Goal: Task Accomplishment & Management: Manage account settings

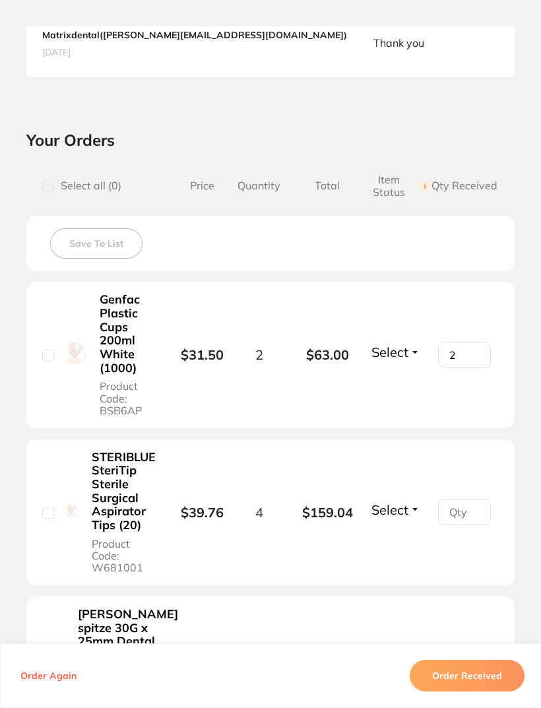
scroll to position [432, 0]
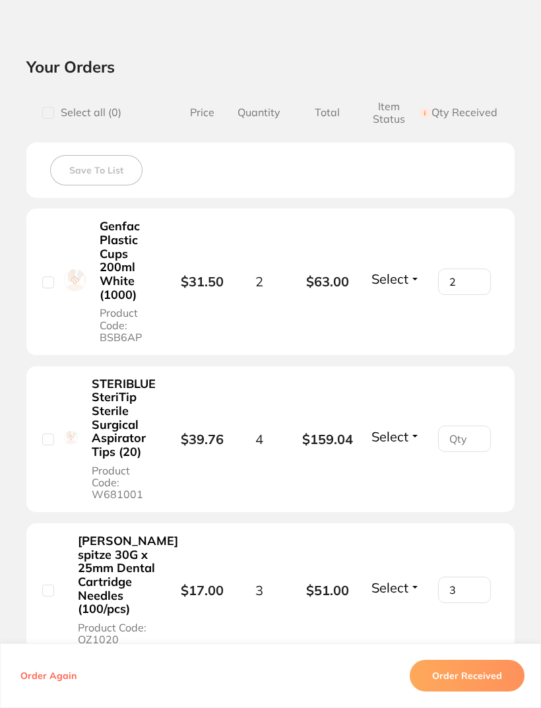
click at [482, 426] on input "number" at bounding box center [464, 439] width 53 height 26
type input "1"
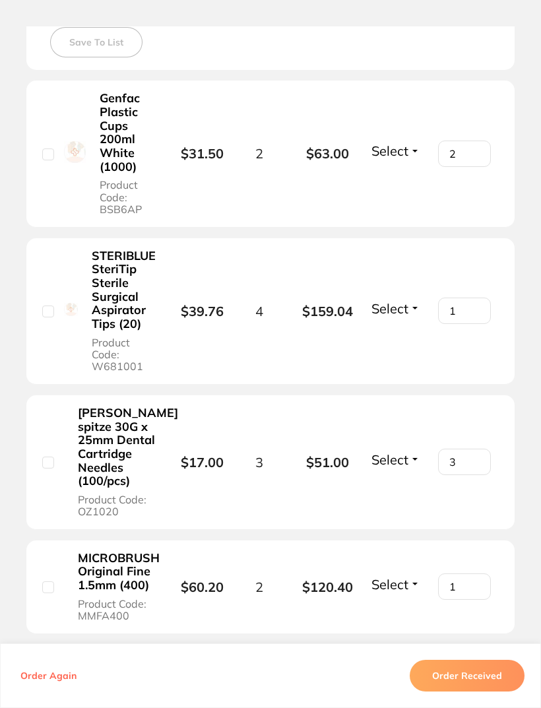
scroll to position [565, 0]
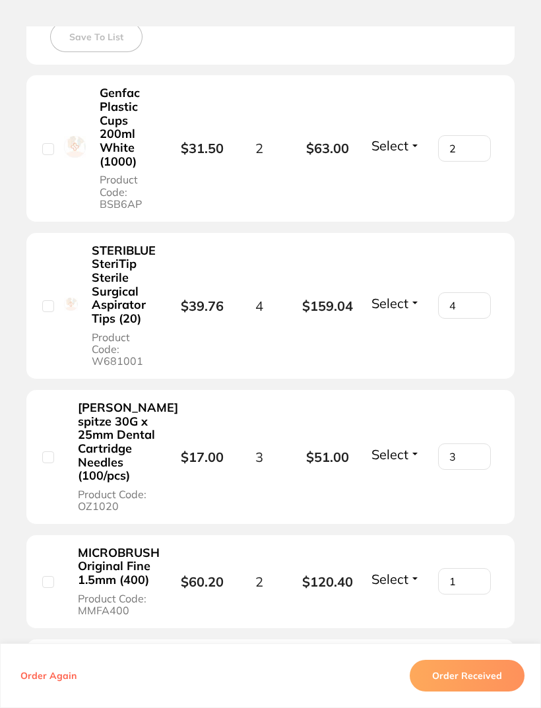
type input "4"
click at [55, 292] on div "STERIBLUE SteriTip Sterile Surgical Aspirator Tips (20) Product Code: W681001" at bounding box center [110, 305] width 137 height 125
click at [45, 309] on div "STERIBLUE SteriTip Sterile Surgical Aspirator Tips (20) Product Code: W681001" at bounding box center [110, 305] width 137 height 125
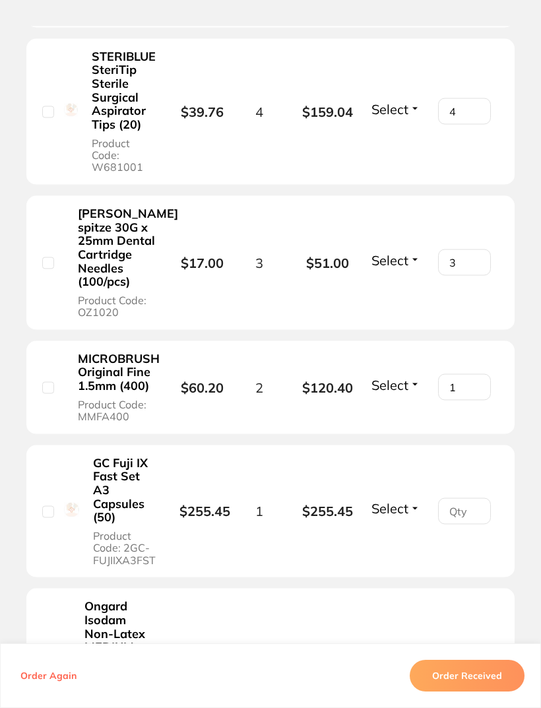
scroll to position [863, 0]
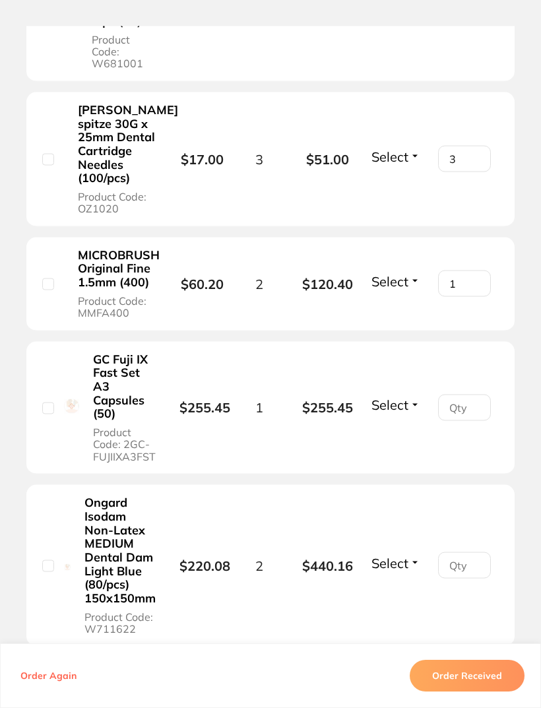
click at [41, 311] on li "MICROBRUSH Original Fine 1.5mm (400) Product Code: MMFA400 $60.20 2 $120.40 Sel…" at bounding box center [270, 285] width 488 height 94
click at [45, 290] on input "checkbox" at bounding box center [48, 284] width 12 height 12
checkbox input "true"
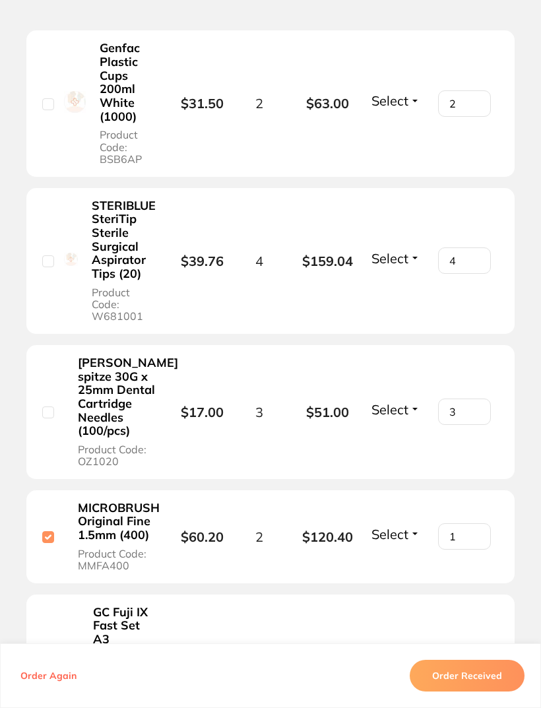
scroll to position [605, 0]
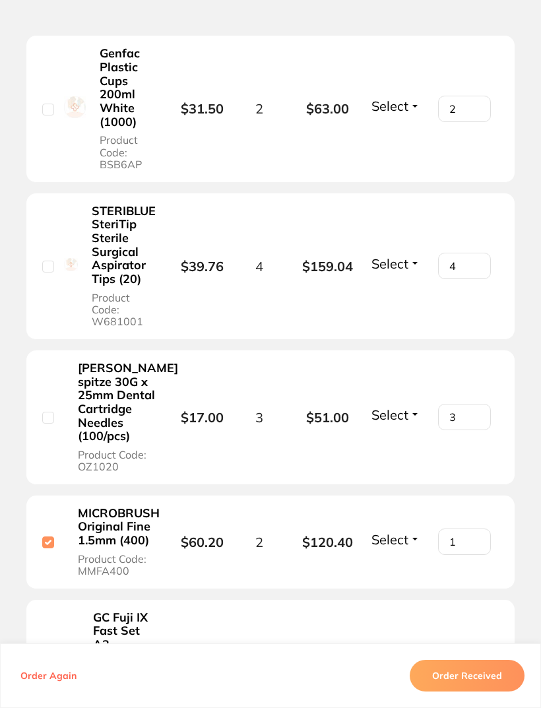
click at [51, 261] on input "checkbox" at bounding box center [48, 267] width 12 height 12
checkbox input "true"
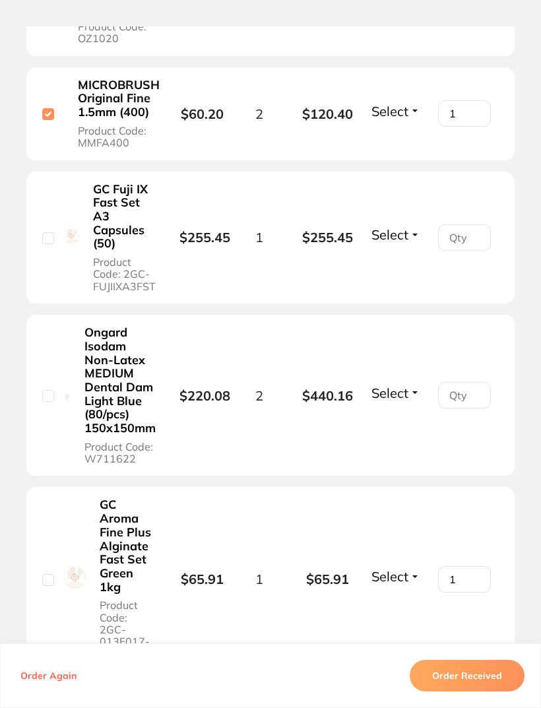
scroll to position [1037, 0]
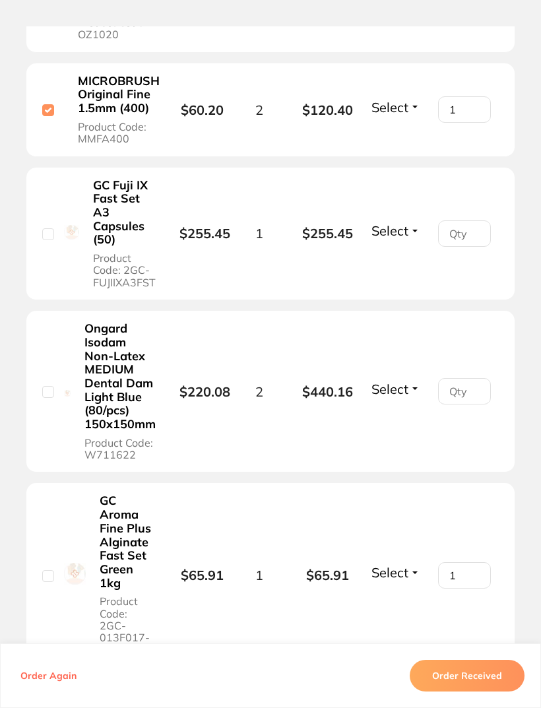
click at [461, 404] on input "number" at bounding box center [464, 391] width 53 height 26
type input "1"
click at [44, 394] on div "Ongard Isodam Non-Latex MEDIUM Dental Dam Light Blue (80/pcs) 150x150mm Product…" at bounding box center [110, 391] width 137 height 140
click at [46, 398] on input "checkbox" at bounding box center [48, 392] width 12 height 12
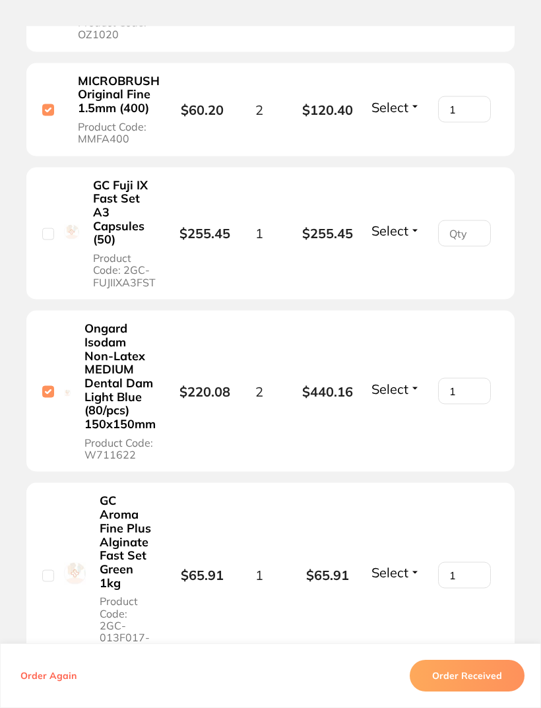
checkbox input "true"
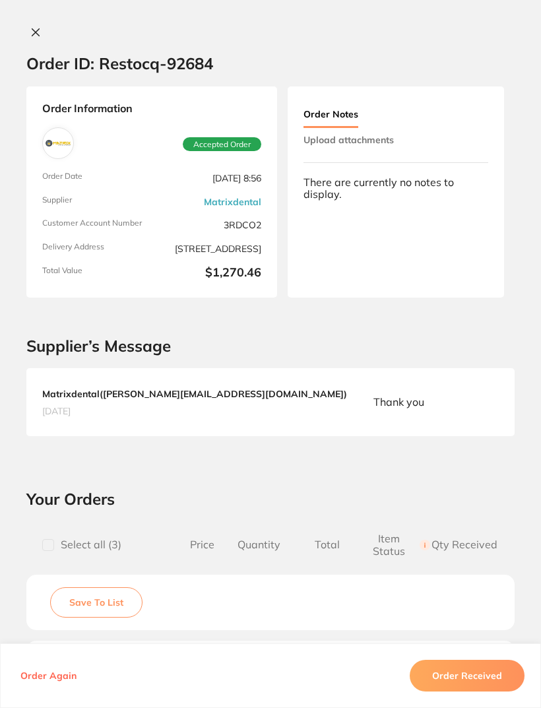
scroll to position [0, 0]
click at [42, 31] on button at bounding box center [35, 33] width 18 height 14
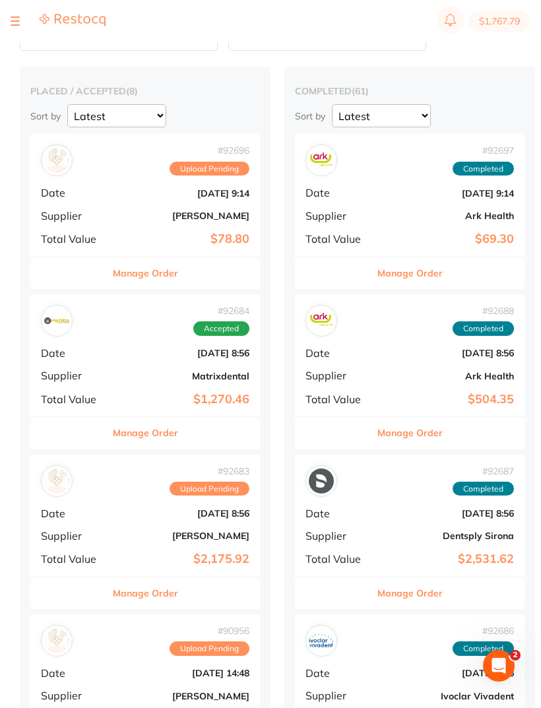
click at [144, 220] on b "[PERSON_NAME]" at bounding box center [183, 215] width 132 height 11
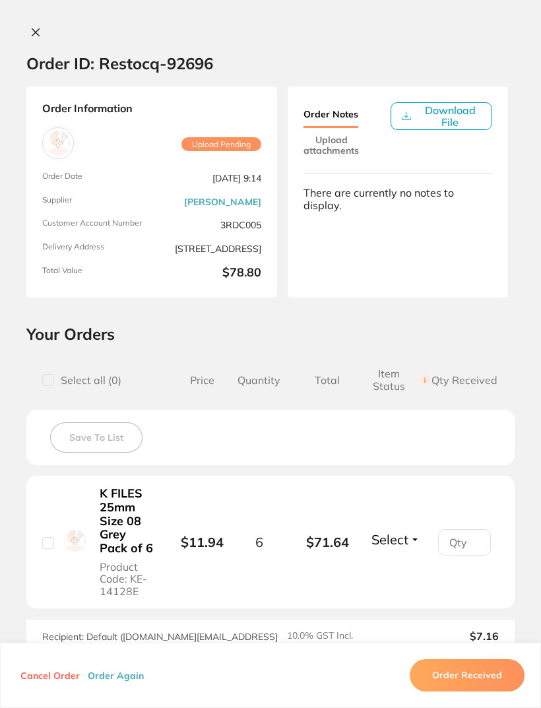
click at [38, 32] on icon at bounding box center [35, 32] width 11 height 11
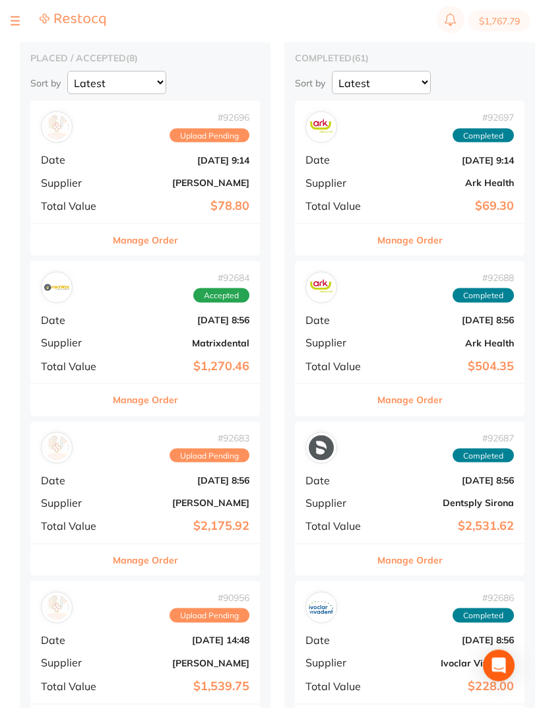
scroll to position [78, 0]
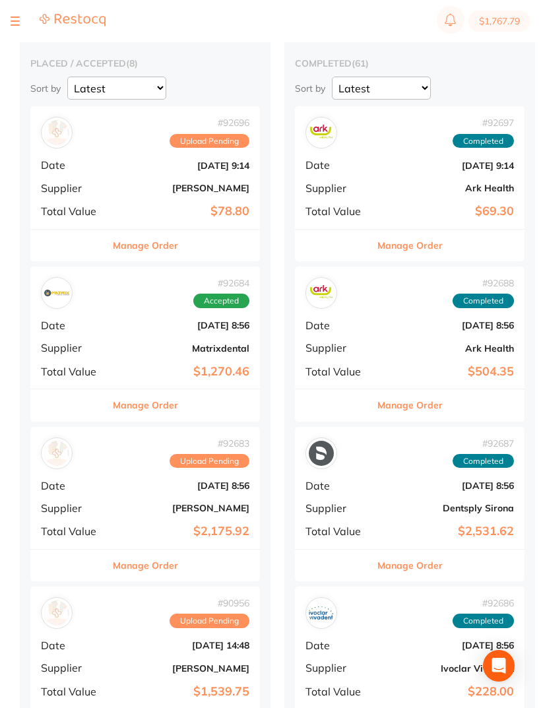
click at [119, 496] on div "# 92683 Upload Pending Date [DATE] 8:56 Supplier [PERSON_NAME] Total Value $2,1…" at bounding box center [145, 488] width 230 height 122
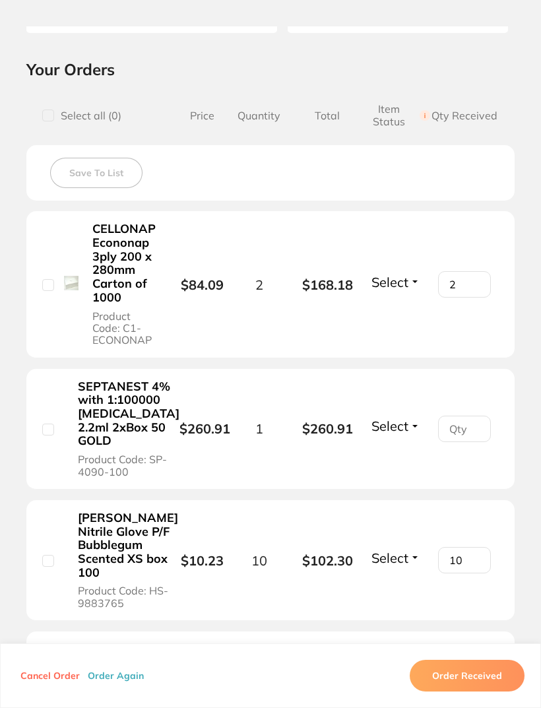
scroll to position [274, 0]
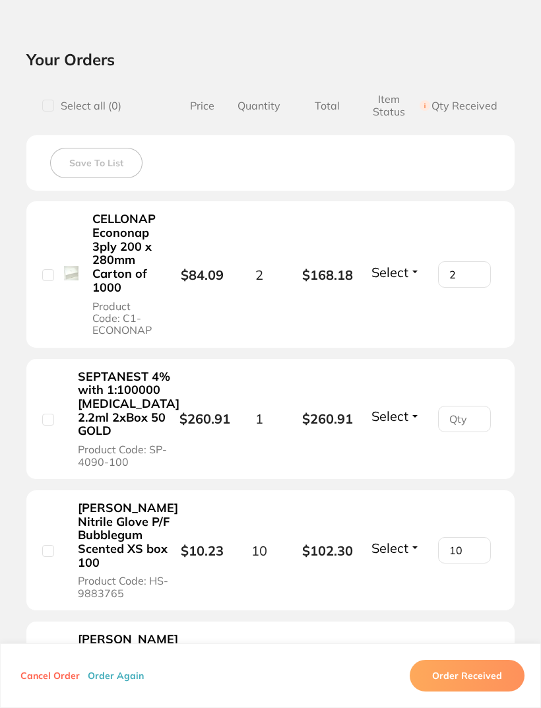
click at [56, 422] on div "SEPTANEST 4% with 1:100000 [MEDICAL_DATA] 2.2ml 2xBox 50 GOLD Product Code: SP-…" at bounding box center [110, 418] width 137 height 99
click at [48, 421] on input "checkbox" at bounding box center [48, 420] width 12 height 12
checkbox input "true"
click at [475, 425] on input "number" at bounding box center [464, 419] width 53 height 26
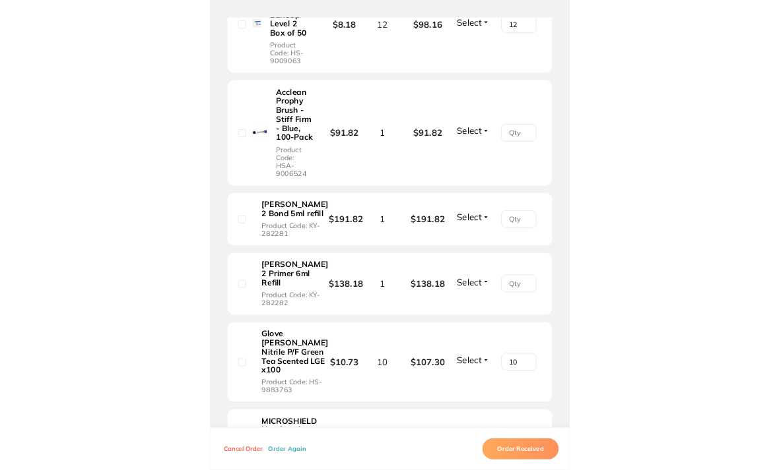
scroll to position [1375, 0]
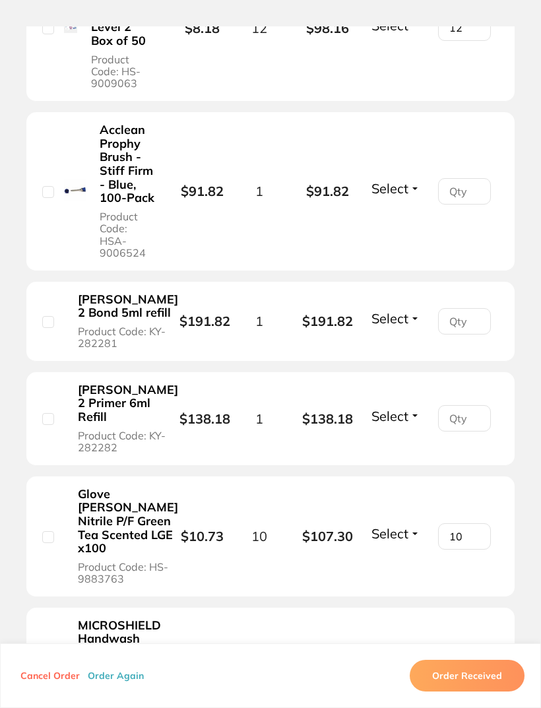
type input "1"
click at [465, 205] on input "number" at bounding box center [464, 191] width 53 height 26
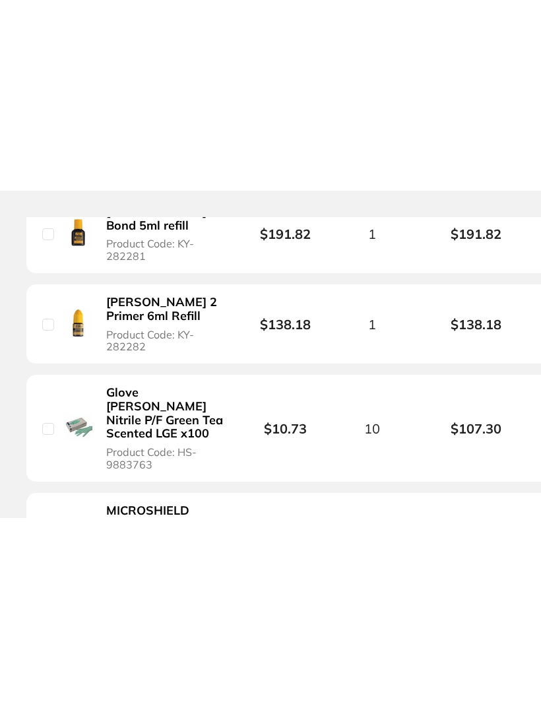
scroll to position [0, 0]
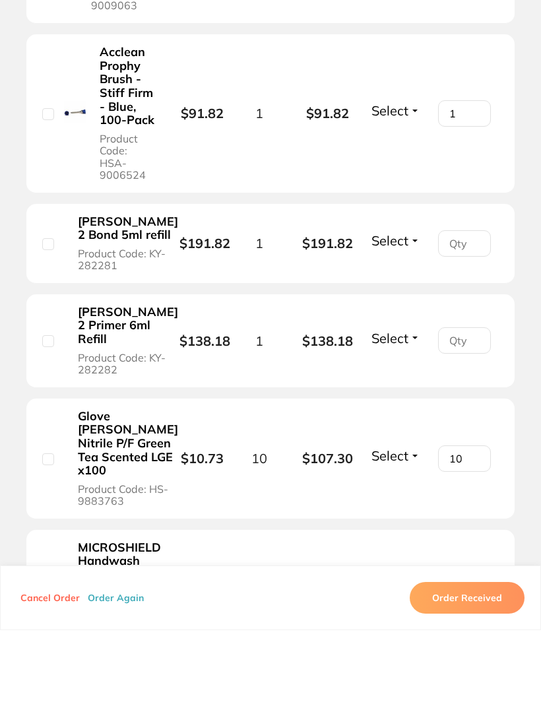
type input "1"
click at [460, 335] on input "number" at bounding box center [464, 321] width 53 height 26
type input "1"
click at [473, 432] on input "number" at bounding box center [464, 418] width 53 height 26
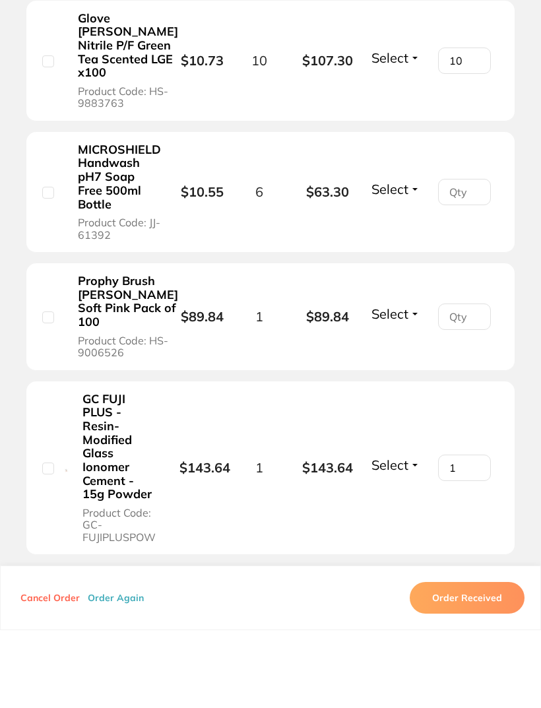
scroll to position [1777, 0]
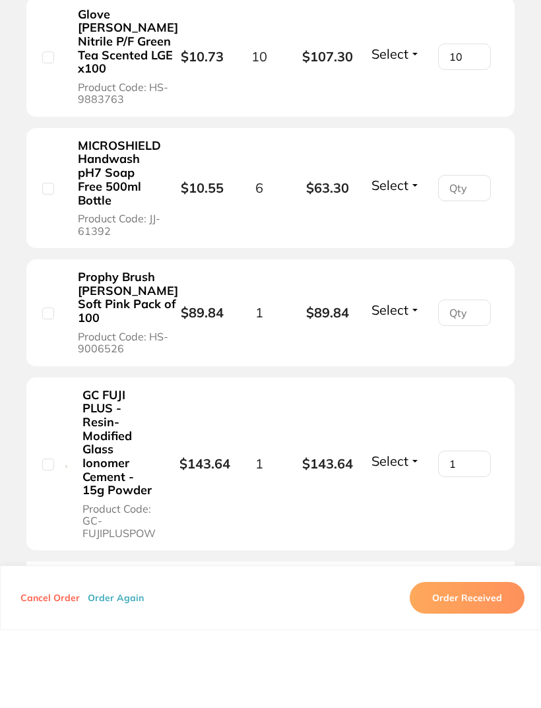
type input "1"
click at [475, 279] on input "number" at bounding box center [464, 266] width 53 height 26
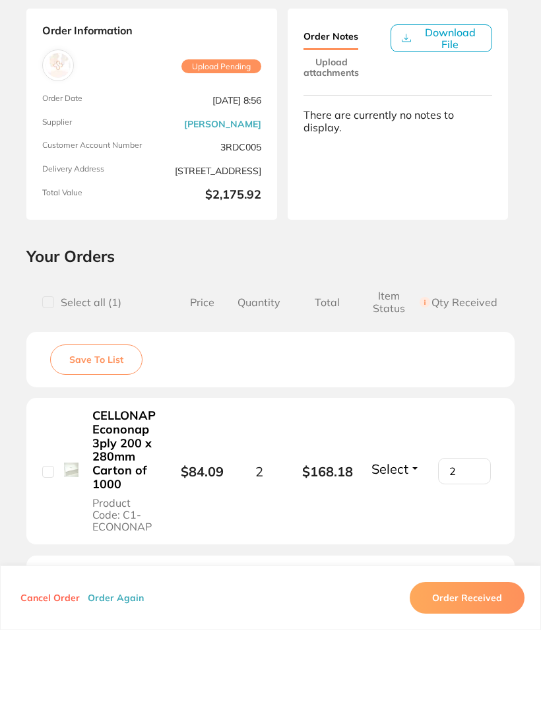
scroll to position [0, 0]
type input "6"
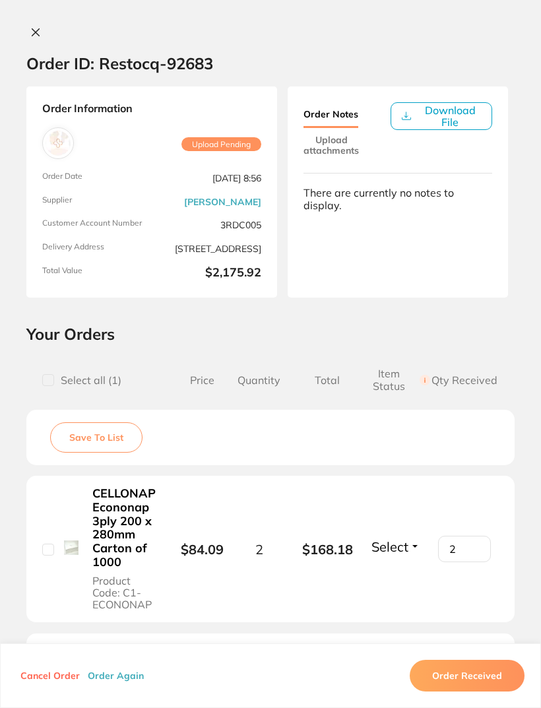
click at [22, 30] on div at bounding box center [270, 33] width 541 height 14
click at [42, 24] on div "Order ID: Restocq- 92683 Order Information Upload Pending Order Date [DATE] 8:5…" at bounding box center [270, 354] width 541 height 708
click at [31, 38] on button at bounding box center [35, 33] width 18 height 14
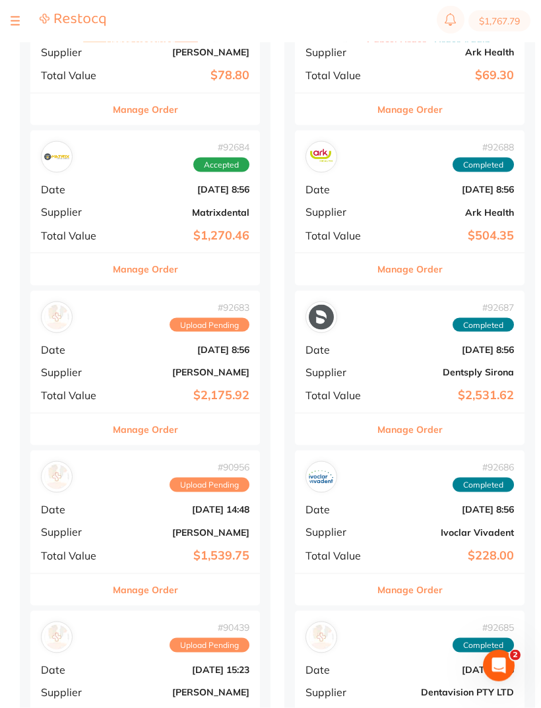
scroll to position [222, 0]
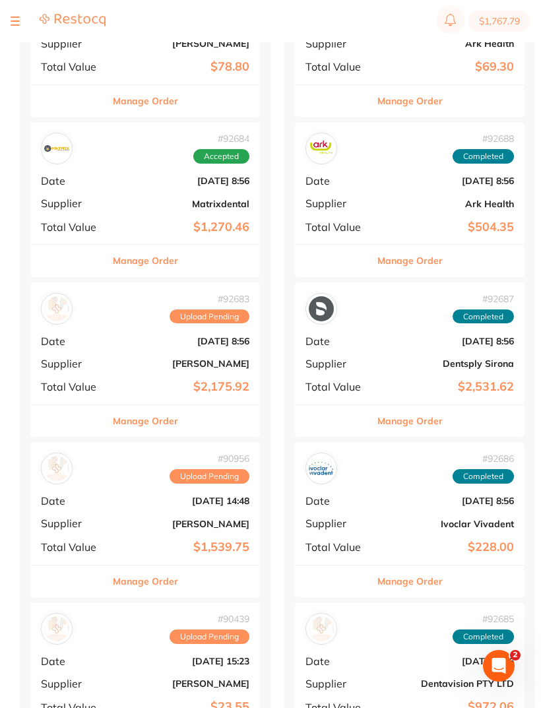
click at [228, 519] on b "[PERSON_NAME]" at bounding box center [183, 524] width 132 height 11
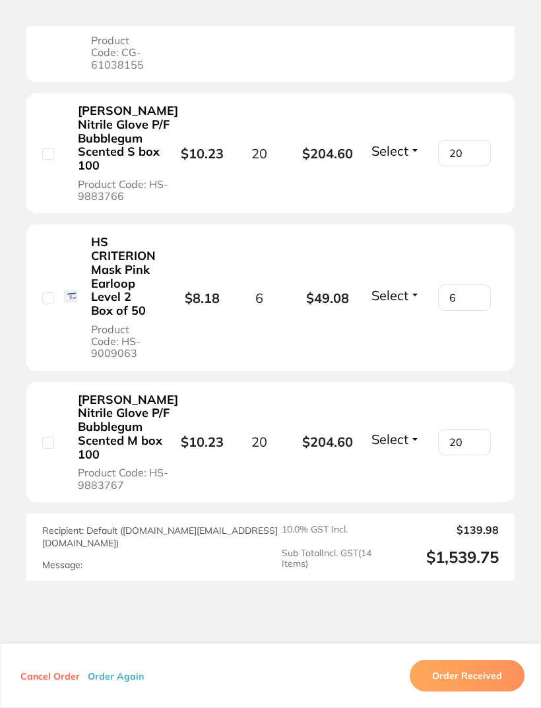
scroll to position [1933, 0]
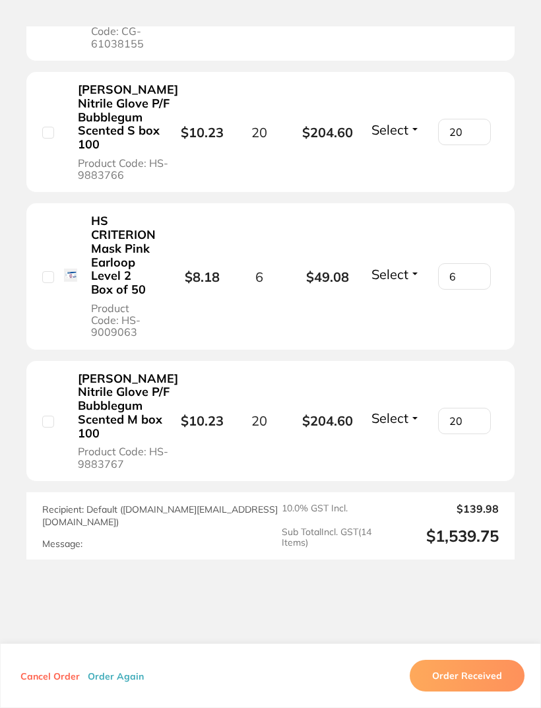
click at [57, 463] on div "[PERSON_NAME] Nitrile Glove P/F Bubblegum Scented M box 100 Product Code: HS-98…" at bounding box center [110, 420] width 137 height 99
click at [49, 283] on input "checkbox" at bounding box center [48, 277] width 12 height 12
checkbox input "true"
click at [52, 428] on input "checkbox" at bounding box center [48, 422] width 12 height 12
checkbox input "true"
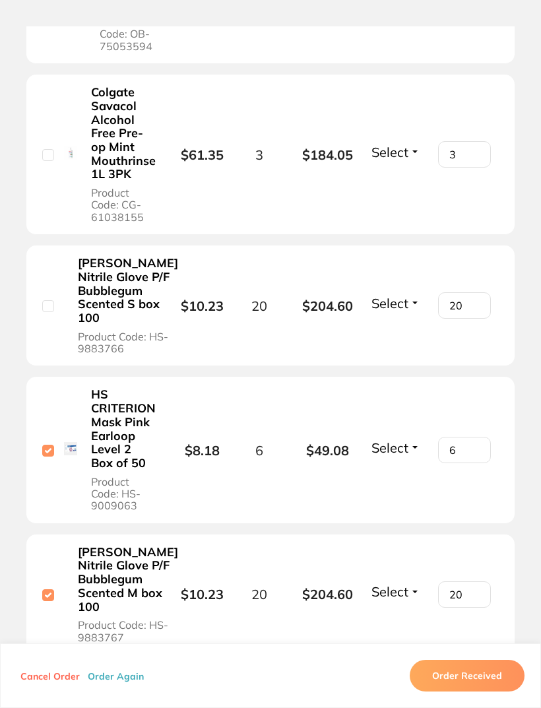
scroll to position [1763, 0]
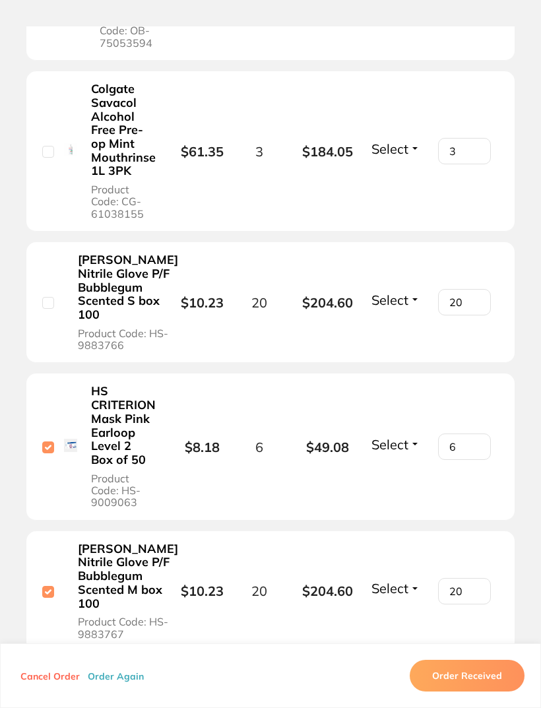
click at [39, 325] on li "[PERSON_NAME] Nitrile Glove P/F Bubblegum Scented S box 100 Product Code: HS-98…" at bounding box center [270, 302] width 488 height 121
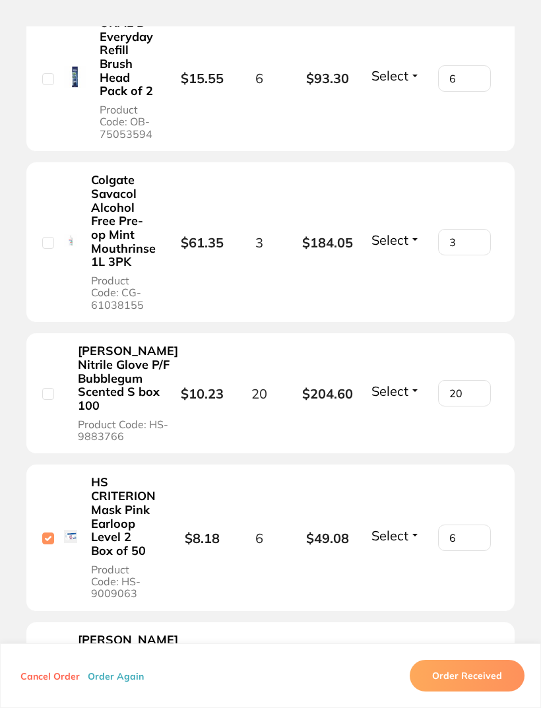
scroll to position [1621, 0]
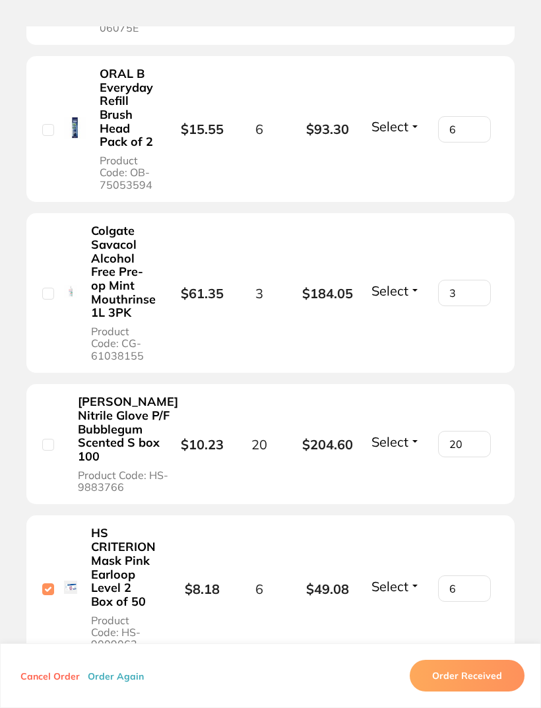
click at [47, 451] on input "checkbox" at bounding box center [48, 445] width 12 height 12
checkbox input "true"
click at [57, 313] on div "Colgate Savacol Alcohol Free Pre-op Mint Mouthrinse 1L 3PK Product Code: CG-610…" at bounding box center [110, 293] width 137 height 139
click at [54, 292] on div "Colgate Savacol Alcohol Free Pre-op Mint Mouthrinse 1L 3PK Product Code: CG-610…" at bounding box center [110, 293] width 137 height 139
click at [52, 300] on input "checkbox" at bounding box center [48, 294] width 12 height 12
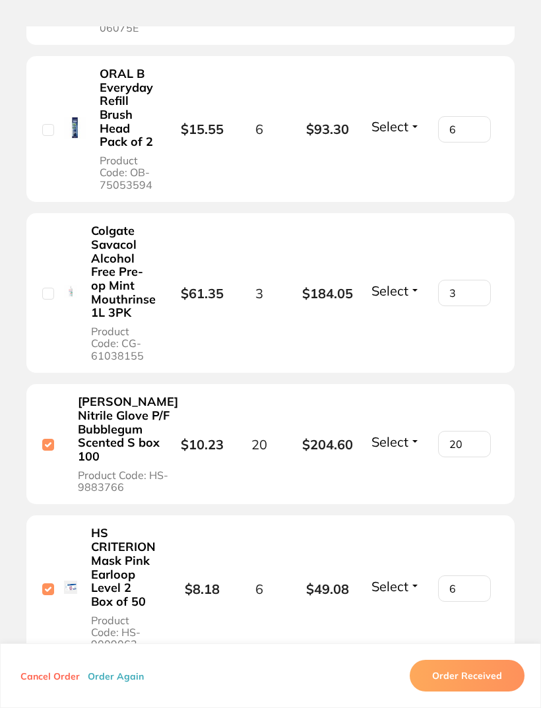
checkbox input "true"
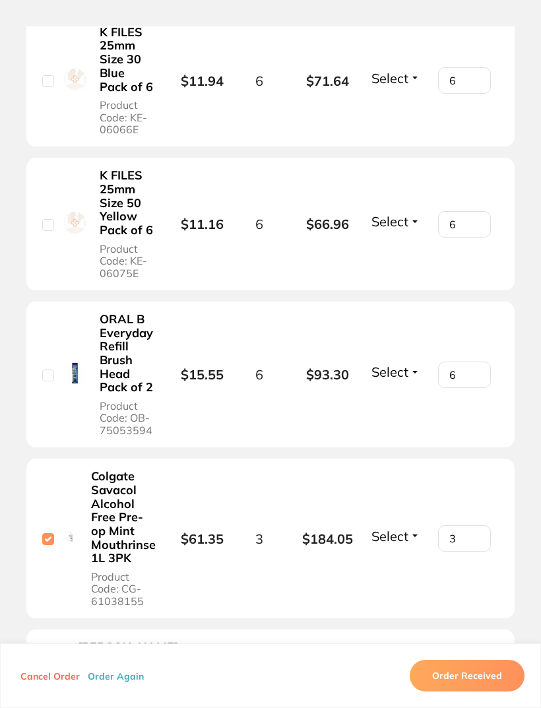
scroll to position [1348, 0]
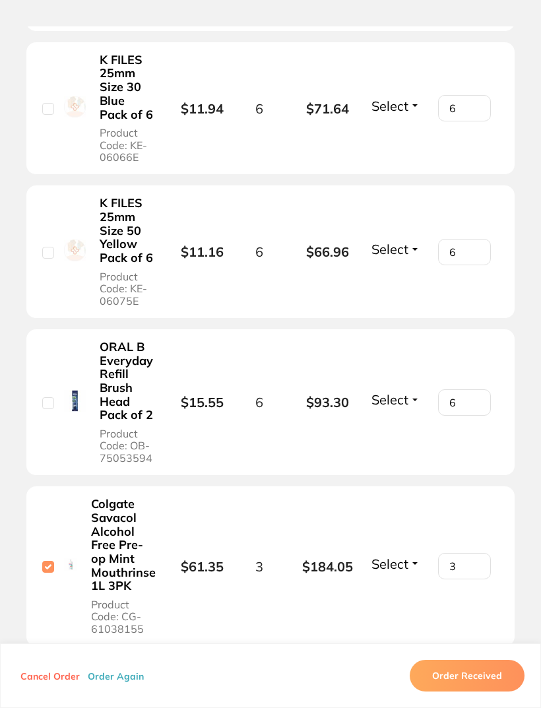
click at [50, 409] on input "checkbox" at bounding box center [48, 403] width 12 height 12
checkbox input "true"
click at [52, 259] on input "checkbox" at bounding box center [48, 253] width 12 height 12
checkbox input "true"
click at [478, 416] on input "6" at bounding box center [464, 402] width 53 height 26
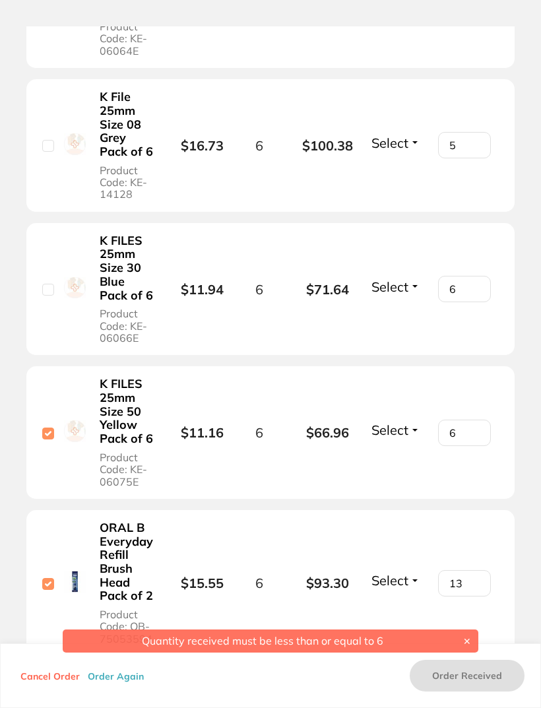
scroll to position [1159, 0]
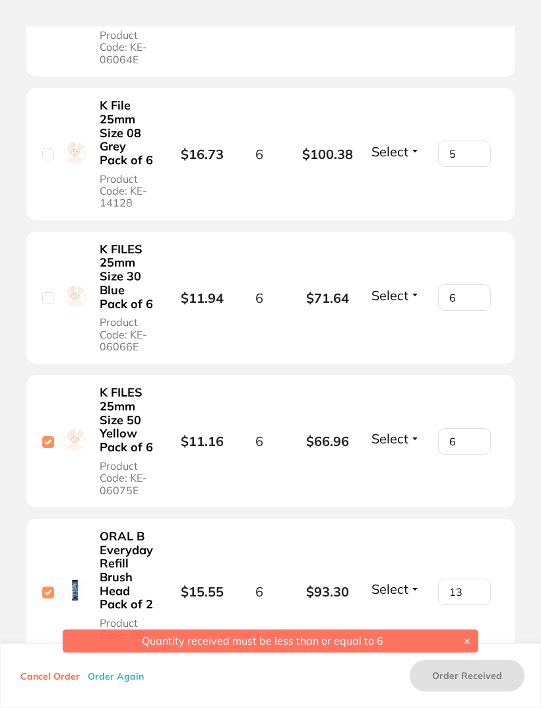
type input "13"
click at [53, 304] on input "checkbox" at bounding box center [48, 298] width 12 height 12
checkbox input "true"
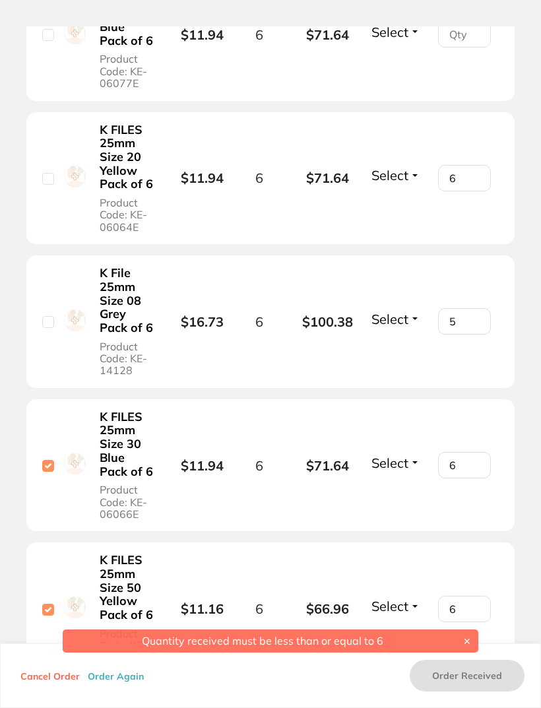
click at [49, 328] on input "checkbox" at bounding box center [48, 322] width 12 height 12
checkbox input "true"
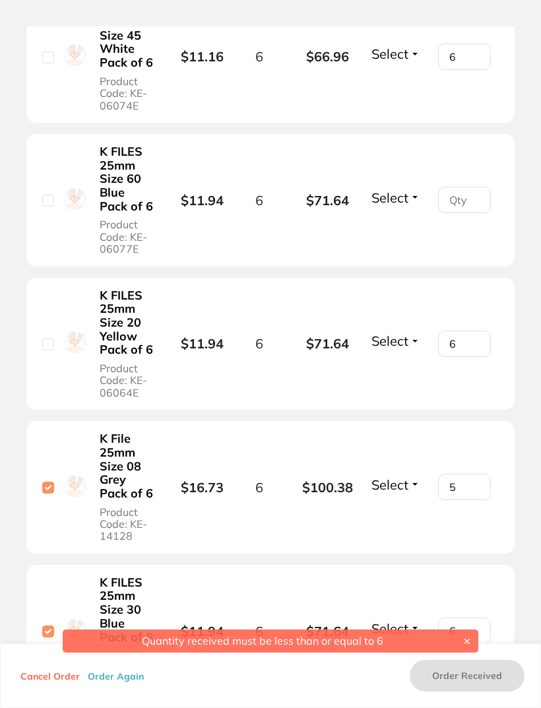
scroll to position [823, 0]
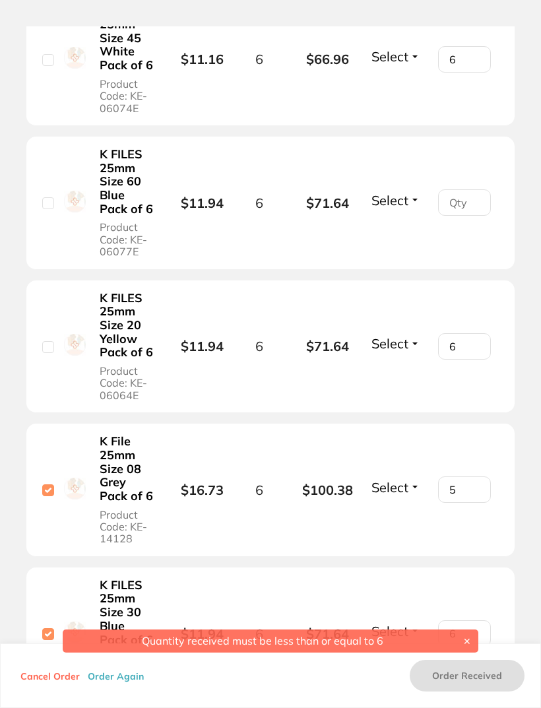
click at [45, 353] on input "checkbox" at bounding box center [48, 347] width 12 height 12
checkbox input "true"
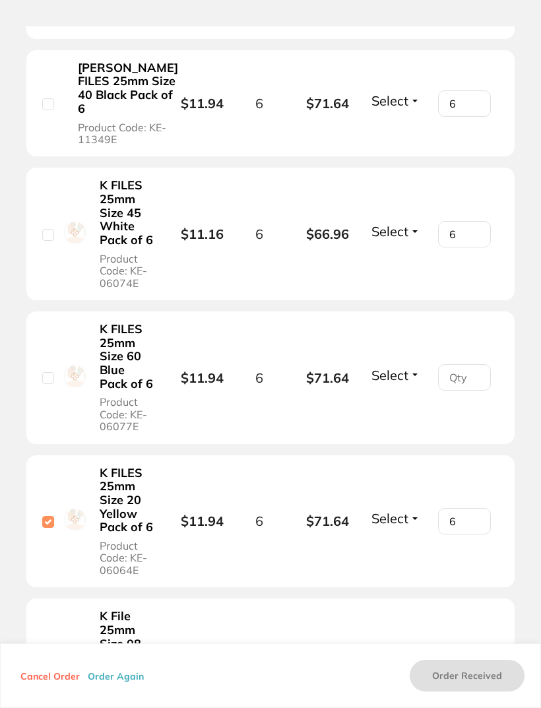
scroll to position [647, 0]
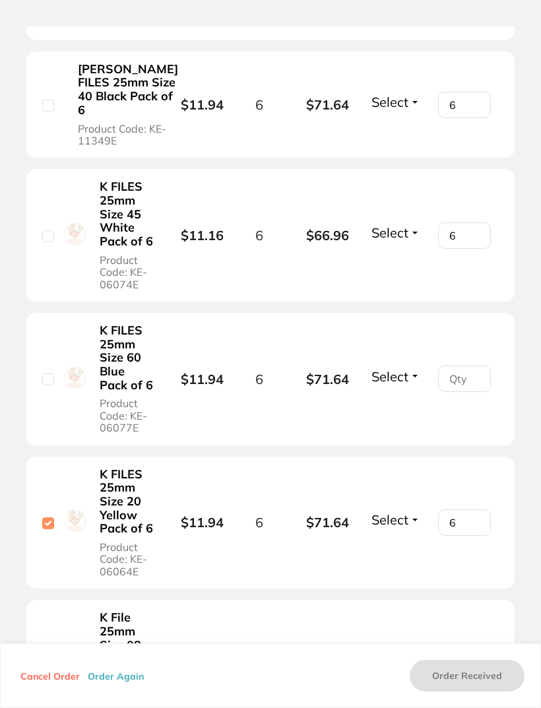
click at [46, 241] on div at bounding box center [48, 236] width 12 height 12
click at [50, 112] on input "checkbox" at bounding box center [48, 106] width 12 height 12
checkbox input "true"
click at [51, 242] on input "checkbox" at bounding box center [48, 236] width 12 height 12
checkbox input "true"
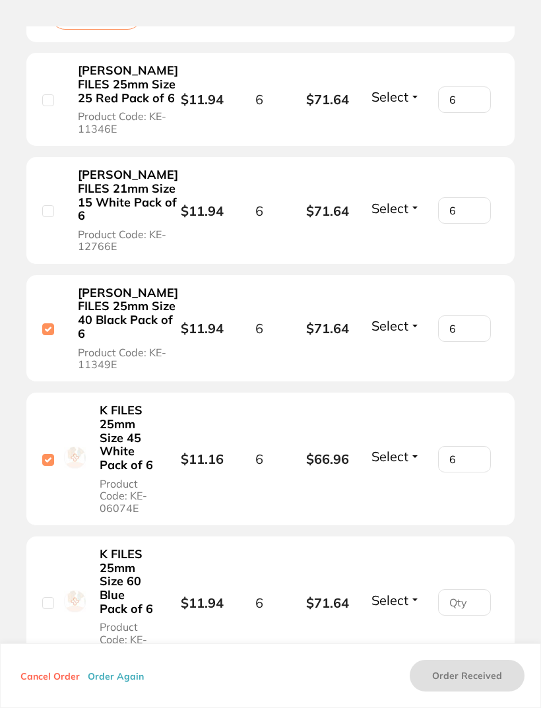
scroll to position [400, 0]
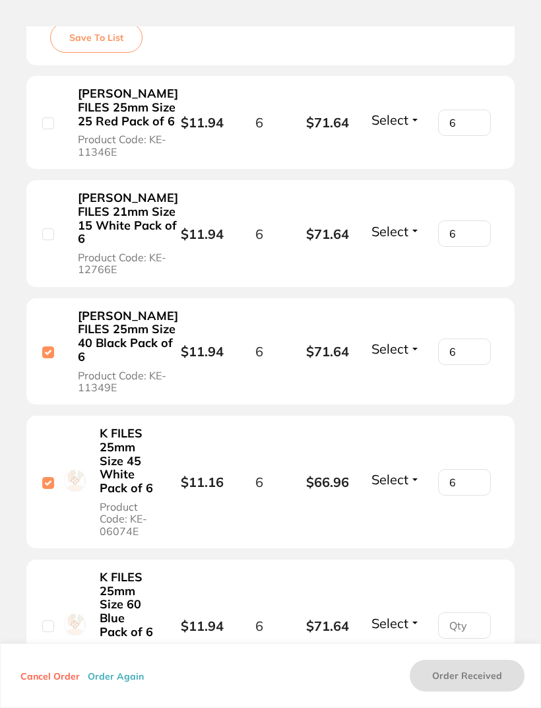
click at [62, 267] on div "[PERSON_NAME] FILES 21mm Size 15 White Pack of 6 Product Code: KE-12766E" at bounding box center [110, 234] width 137 height 86
click at [46, 129] on input "checkbox" at bounding box center [48, 123] width 12 height 12
checkbox input "true"
click at [43, 240] on input "checkbox" at bounding box center [48, 234] width 12 height 12
checkbox input "true"
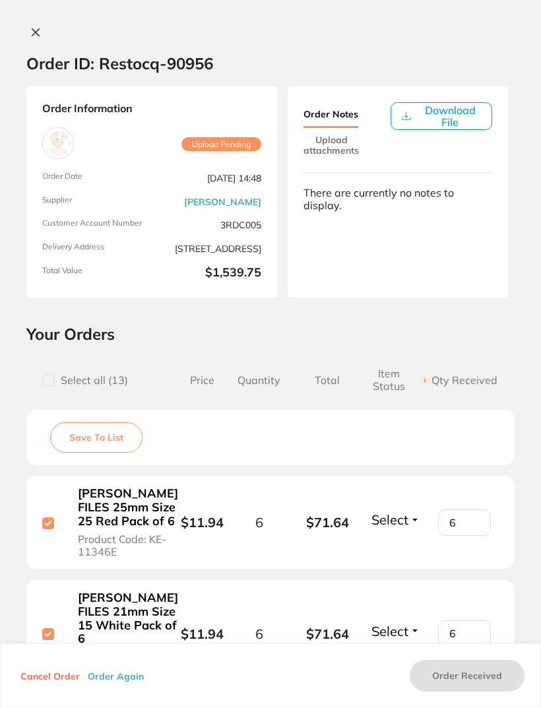
scroll to position [0, 0]
click at [43, 38] on button at bounding box center [35, 33] width 18 height 14
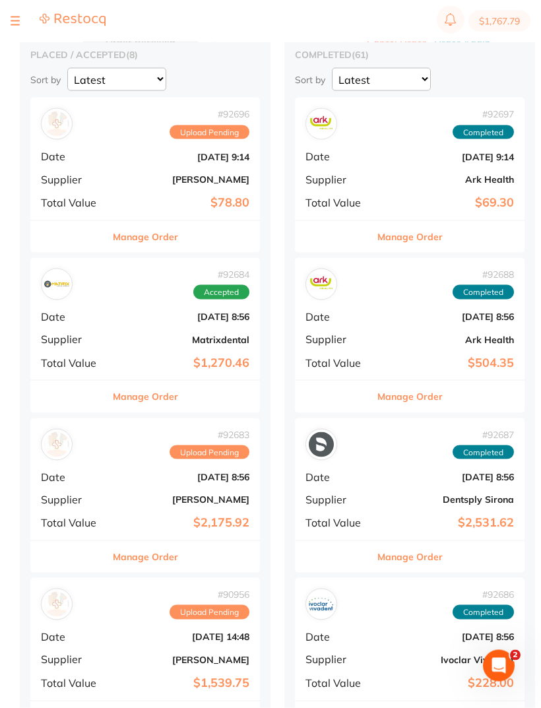
scroll to position [75, 0]
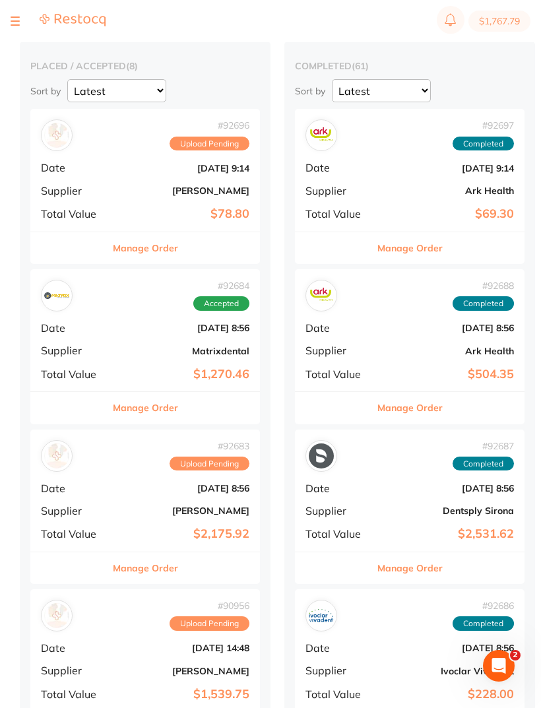
click at [204, 210] on b "$78.80" at bounding box center [183, 214] width 132 height 14
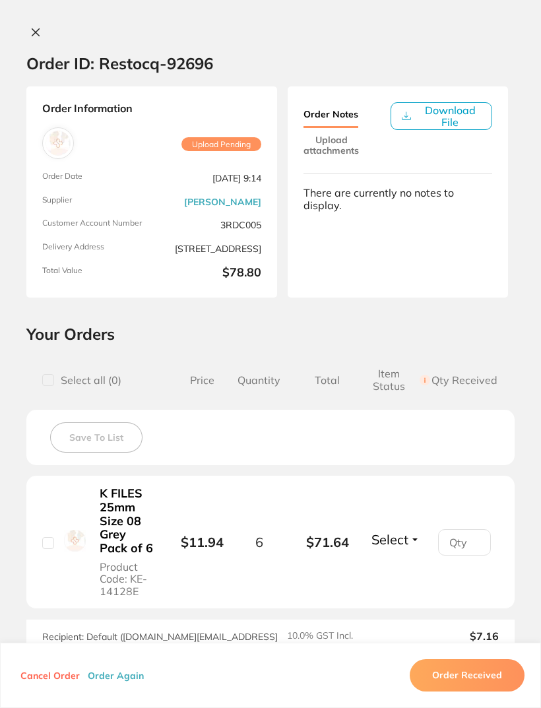
click at [32, 34] on icon at bounding box center [35, 32] width 11 height 11
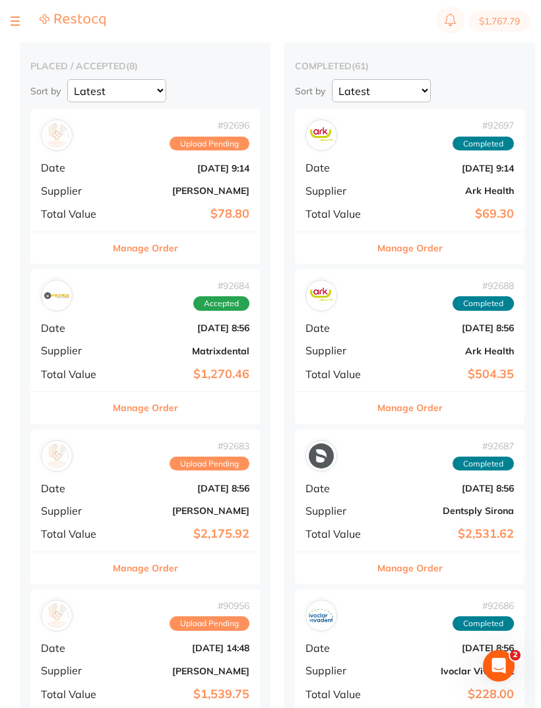
click at [195, 517] on div "# 92683 Upload Pending Date [DATE] 8:56 Supplier [PERSON_NAME] Total Value $2,1…" at bounding box center [145, 491] width 230 height 122
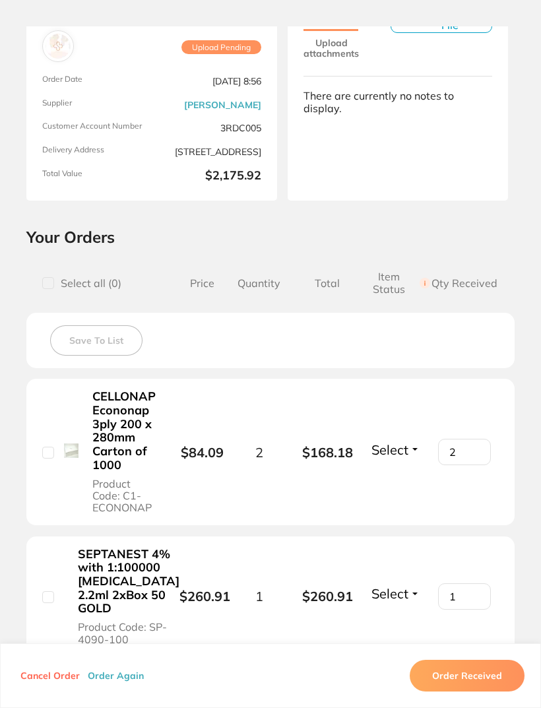
click at [53, 449] on input "checkbox" at bounding box center [48, 453] width 12 height 12
checkbox input "true"
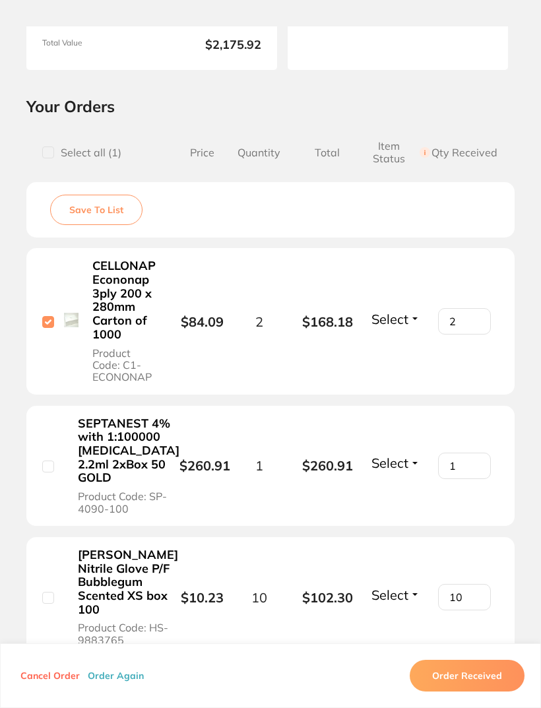
scroll to position [323, 0]
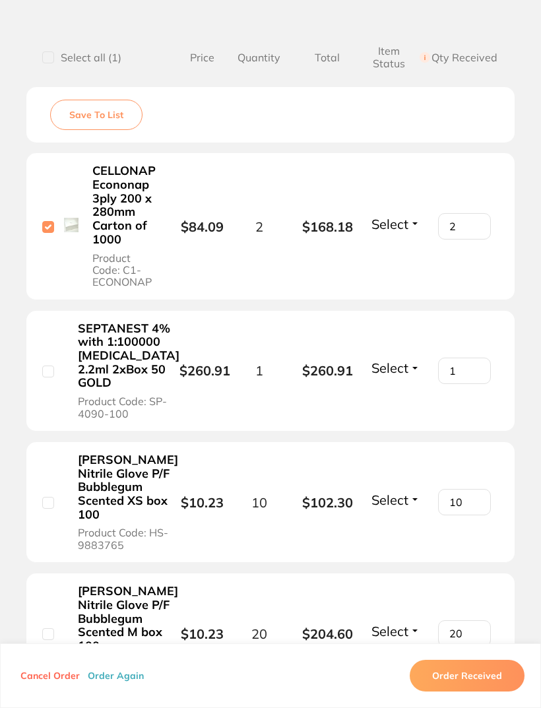
click at [51, 369] on input "checkbox" at bounding box center [48, 372] width 12 height 12
checkbox input "true"
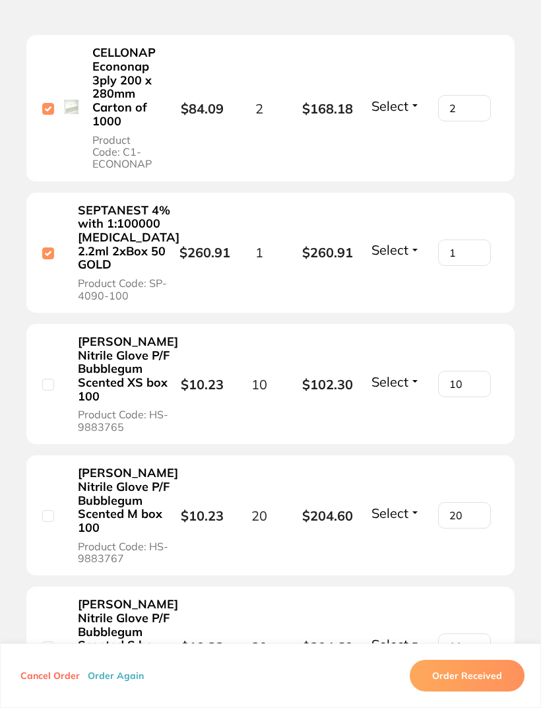
scroll to position [449, 0]
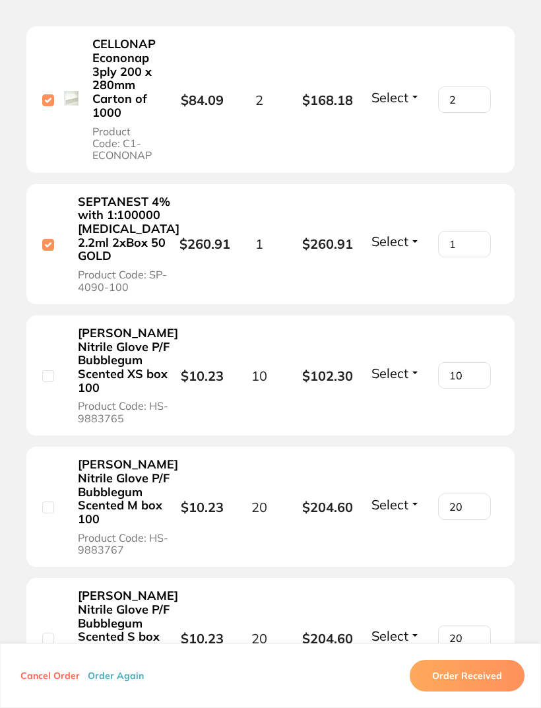
click at [44, 382] on input "checkbox" at bounding box center [48, 376] width 12 height 12
checkbox input "true"
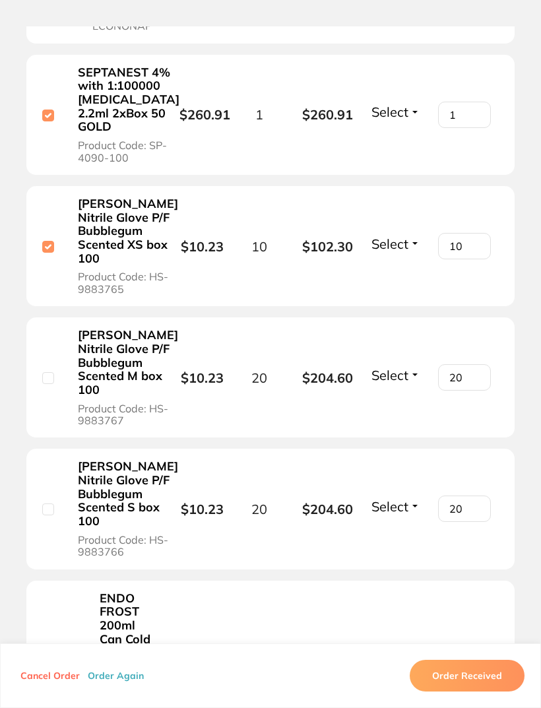
scroll to position [617, 0]
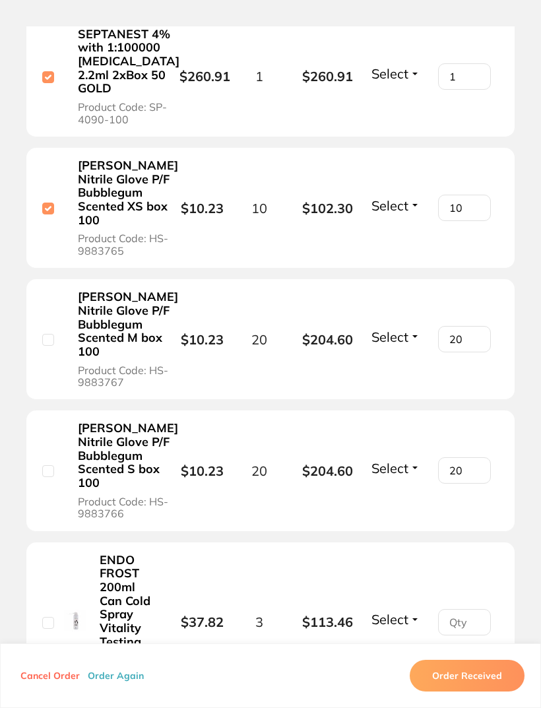
click at [45, 346] on input "checkbox" at bounding box center [48, 340] width 12 height 12
checkbox input "true"
click at [43, 477] on input "checkbox" at bounding box center [48, 471] width 12 height 12
checkbox input "true"
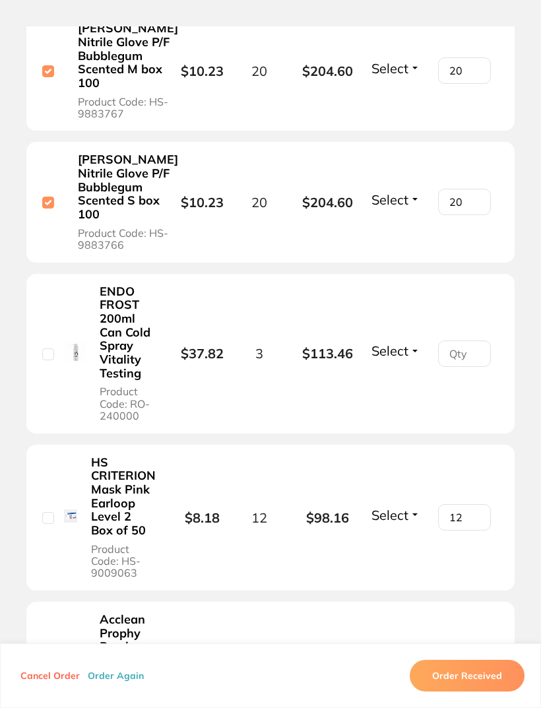
click at [52, 360] on input "checkbox" at bounding box center [48, 354] width 12 height 12
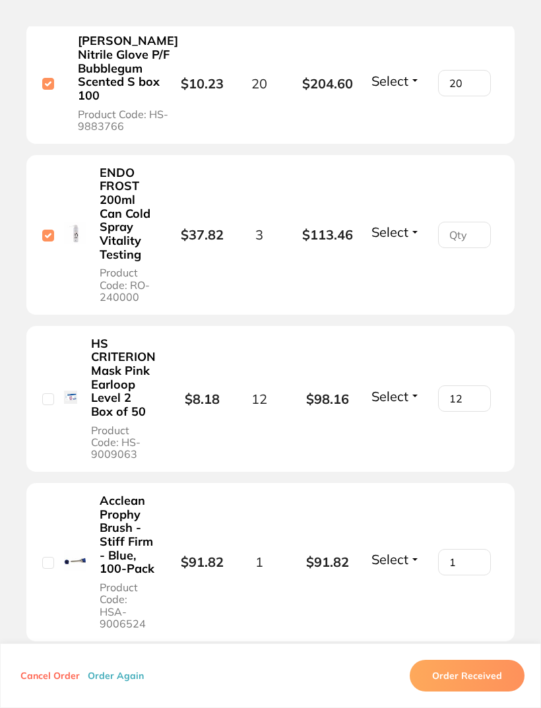
scroll to position [1064, 0]
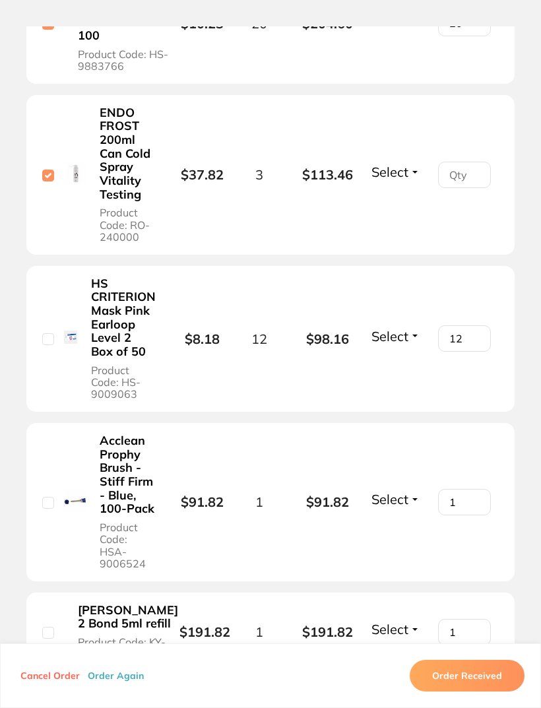
click at [49, 181] on input "checkbox" at bounding box center [48, 176] width 12 height 12
checkbox input "false"
click at [42, 345] on input "checkbox" at bounding box center [48, 339] width 12 height 12
checkbox input "true"
click at [48, 509] on input "checkbox" at bounding box center [48, 503] width 12 height 12
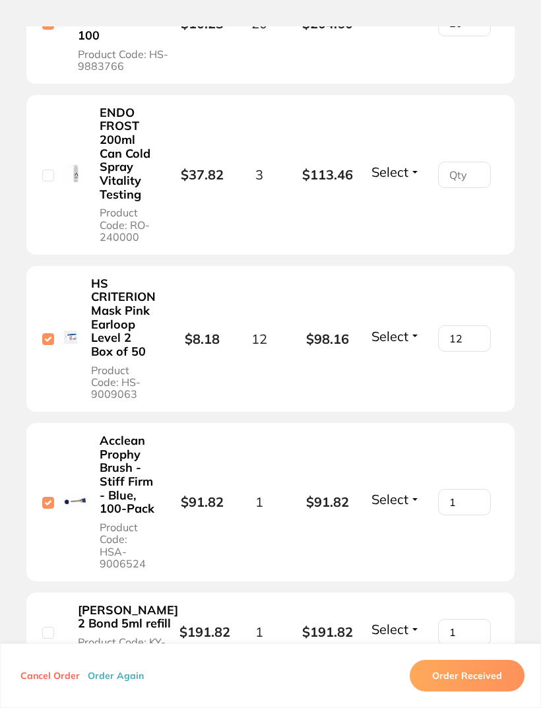
checkbox input "true"
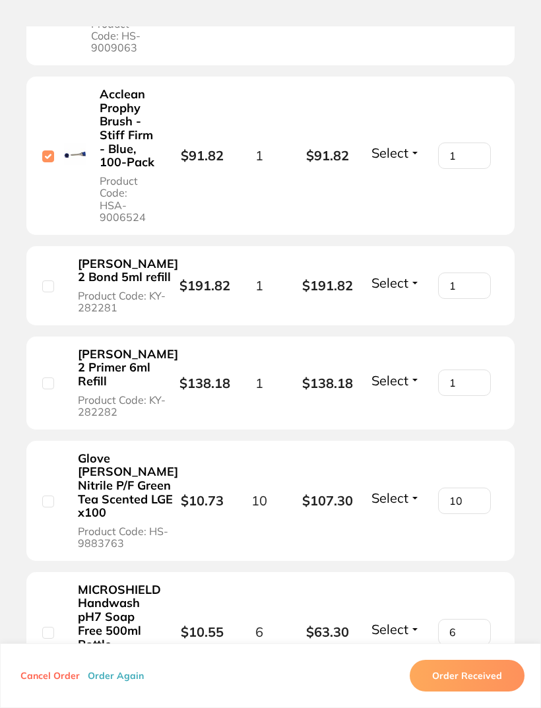
scroll to position [1414, 0]
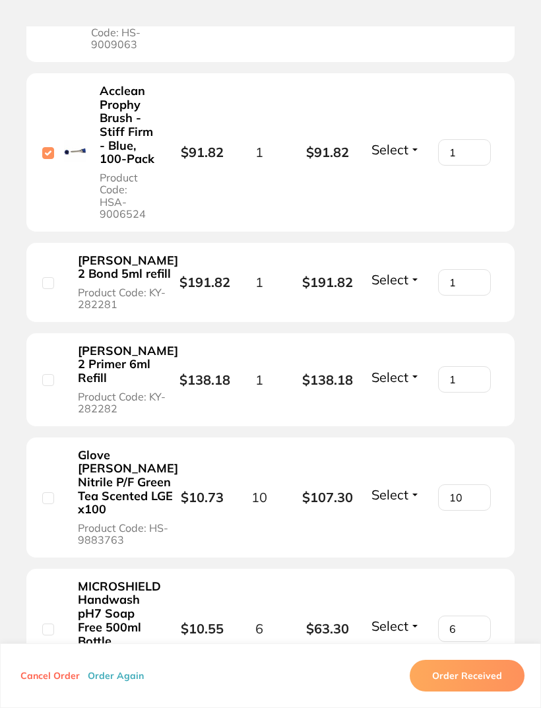
click at [51, 311] on div "[PERSON_NAME] 2 Bond 5ml refill Product Code: KY-282281" at bounding box center [110, 282] width 137 height 58
click at [47, 386] on input "checkbox" at bounding box center [48, 380] width 12 height 12
checkbox input "true"
click at [53, 288] on div at bounding box center [48, 282] width 12 height 12
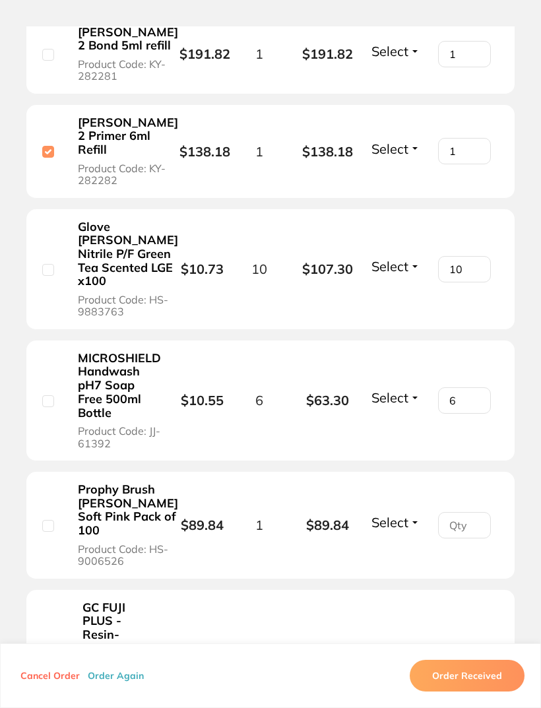
scroll to position [1654, 0]
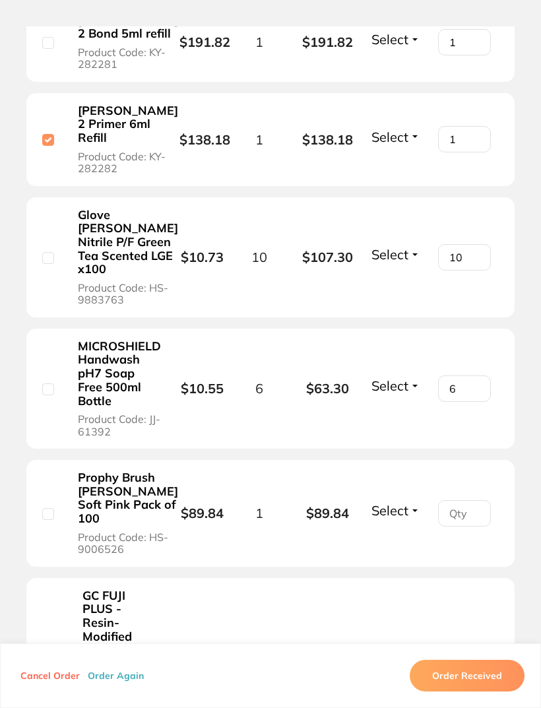
click at [47, 49] on input "checkbox" at bounding box center [48, 43] width 12 height 12
checkbox input "true"
click at [54, 307] on div "Glove [PERSON_NAME] Nitrile P/F Green Tea Scented LGE x100 Product Code: HS-988…" at bounding box center [110, 257] width 137 height 99
click at [51, 395] on input "checkbox" at bounding box center [48, 389] width 12 height 12
checkbox input "true"
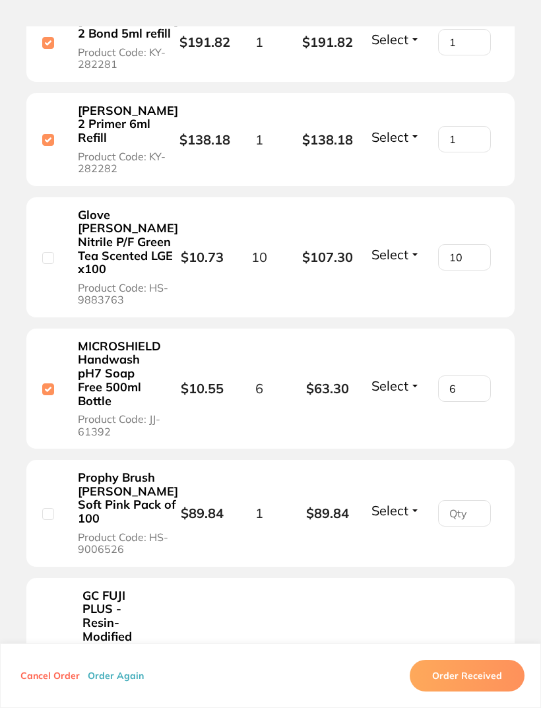
click at [53, 264] on input "checkbox" at bounding box center [48, 258] width 12 height 12
checkbox input "true"
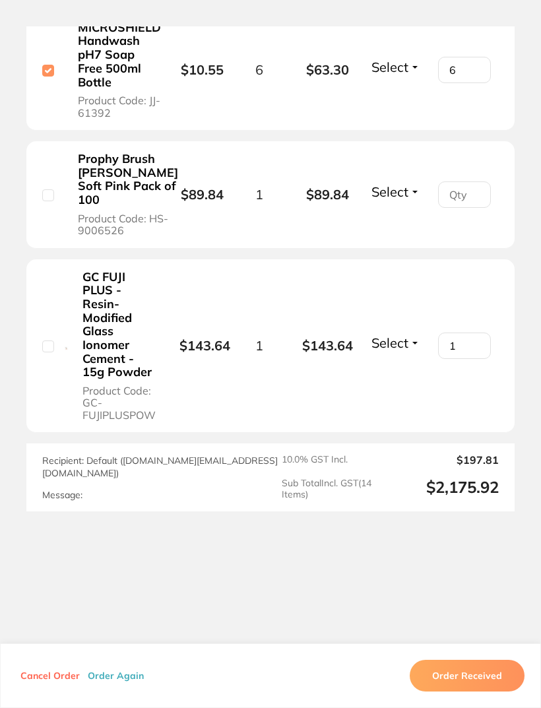
scroll to position [2024, 0]
click at [51, 352] on input "checkbox" at bounding box center [48, 346] width 12 height 12
checkbox input "true"
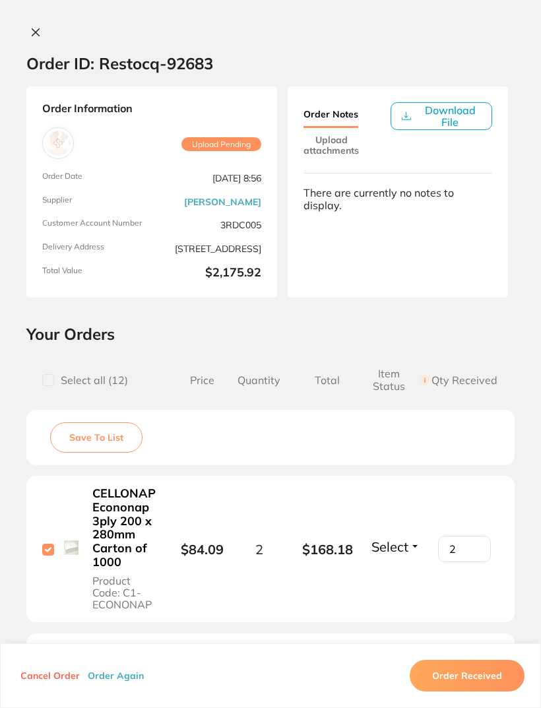
scroll to position [0, 0]
click at [42, 36] on button at bounding box center [35, 33] width 18 height 14
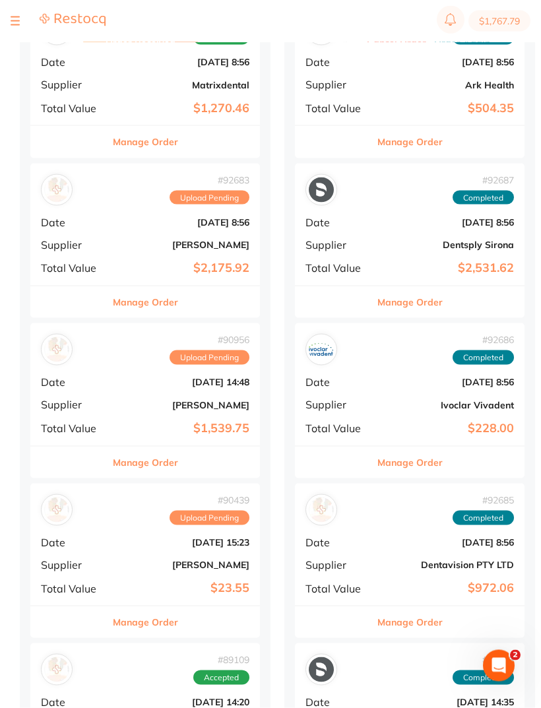
scroll to position [340, 0]
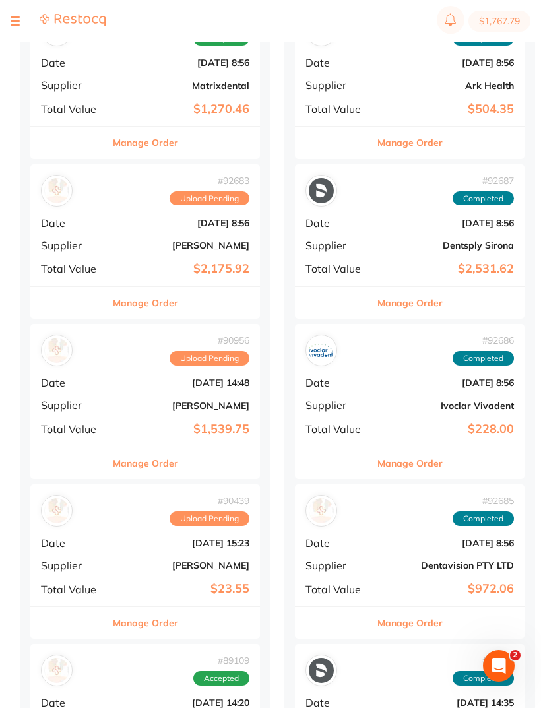
click at [220, 393] on div "# 90956 Upload Pending Date [DATE] 14:48 Supplier [PERSON_NAME] Total Value $1,…" at bounding box center [145, 385] width 230 height 122
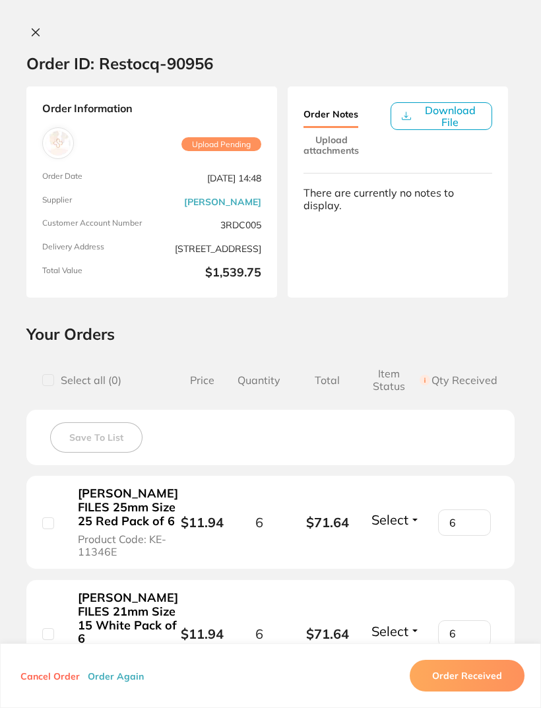
type input "1"
click at [61, 530] on div "[PERSON_NAME] FILES 25mm Size 25 Red Pack of 6 Product Code: KE-11346E" at bounding box center [110, 522] width 137 height 72
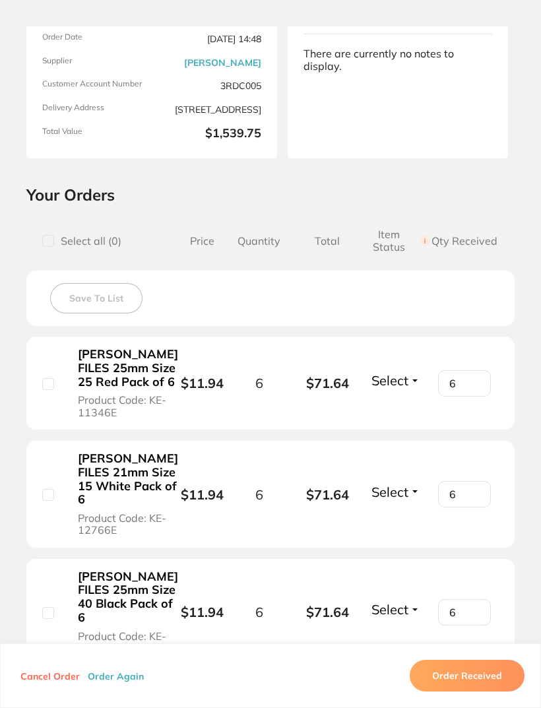
scroll to position [212, 0]
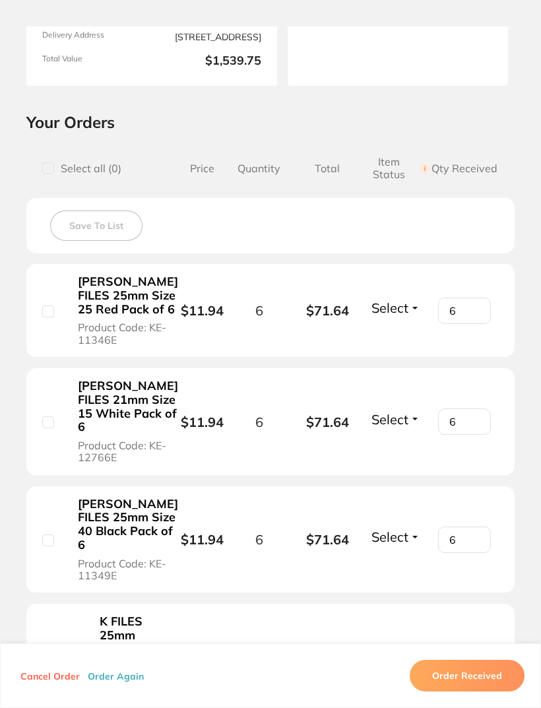
click at [51, 306] on div "[PERSON_NAME] FILES 25mm Size 25 Red Pack of 6 Product Code: KE-11346E" at bounding box center [110, 310] width 137 height 72
click at [58, 319] on div "[PERSON_NAME] FILES 25mm Size 25 Red Pack of 6 Product Code: KE-11346E" at bounding box center [110, 310] width 137 height 72
click at [64, 315] on img at bounding box center [64, 315] width 0 height 0
click at [56, 313] on div "[PERSON_NAME] FILES 25mm Size 25 Red Pack of 6 Product Code: KE-11346E" at bounding box center [110, 310] width 137 height 72
click at [55, 313] on div "[PERSON_NAME] FILES 25mm Size 25 Red Pack of 6 Product Code: KE-11346E" at bounding box center [110, 310] width 137 height 72
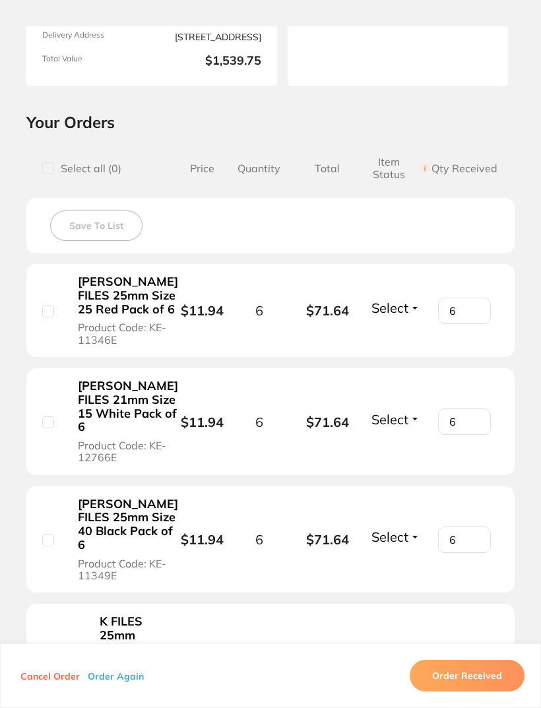
click at [51, 317] on input "checkbox" at bounding box center [48, 311] width 12 height 12
checkbox input "true"
click at [53, 428] on input "checkbox" at bounding box center [48, 422] width 12 height 12
checkbox input "true"
click at [48, 546] on input "checkbox" at bounding box center [48, 540] width 12 height 12
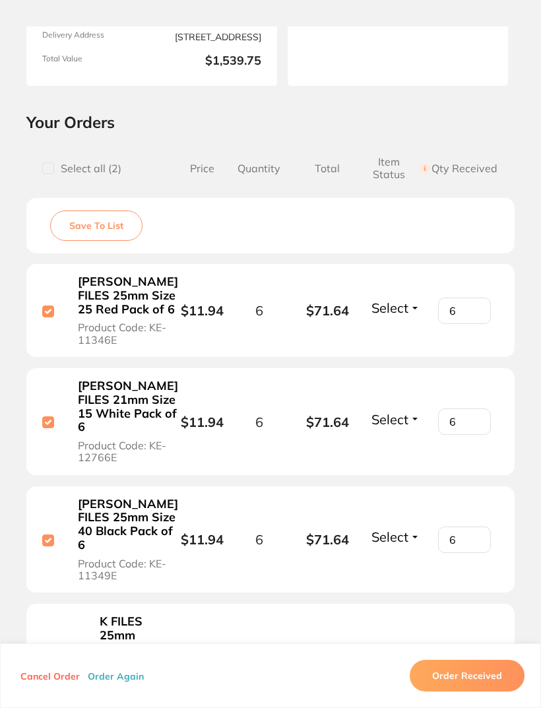
checkbox input "true"
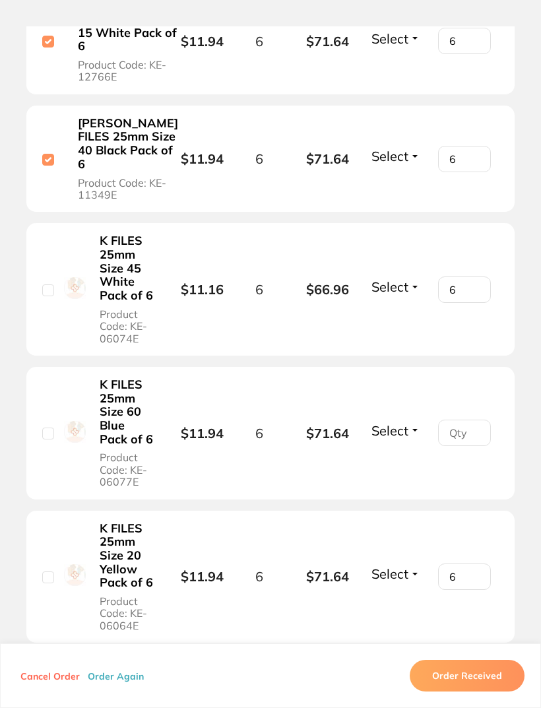
scroll to position [608, 0]
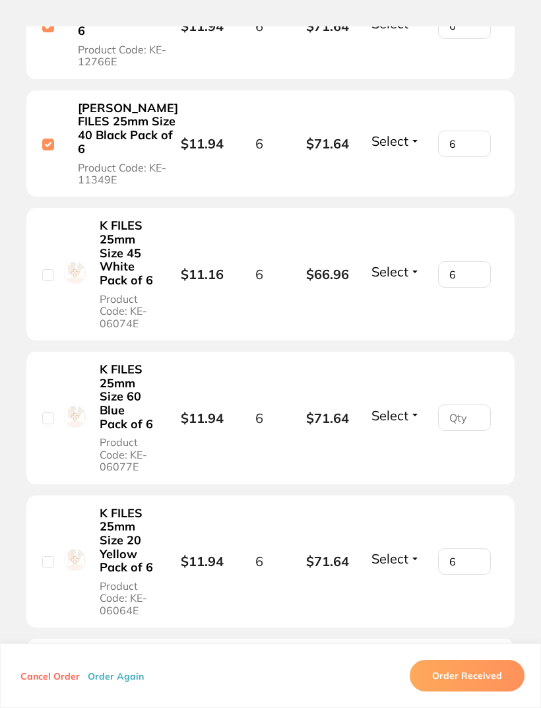
click at [45, 281] on input "checkbox" at bounding box center [48, 275] width 12 height 12
checkbox input "true"
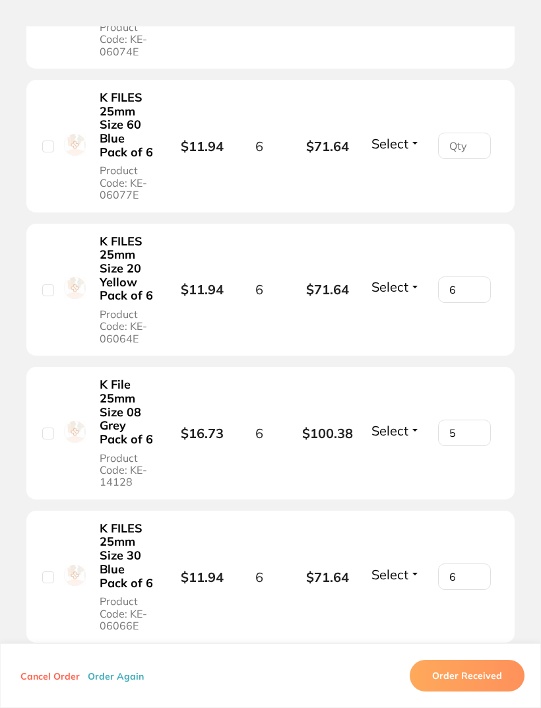
scroll to position [881, 0]
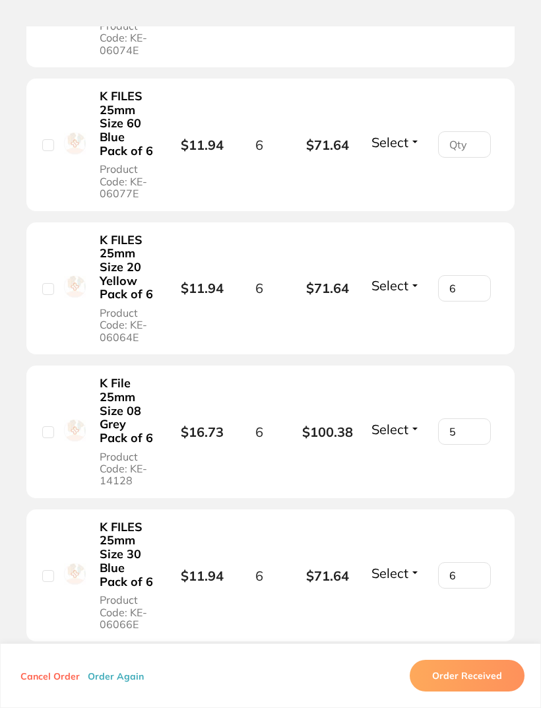
click at [38, 317] on li "K FILES 25mm Size 20 Yellow Pack of 6 Product Code: KE-06064E $11.94 6 $71.64 S…" at bounding box center [270, 288] width 488 height 133
click at [53, 295] on input "checkbox" at bounding box center [48, 289] width 12 height 12
checkbox input "true"
click at [47, 438] on input "checkbox" at bounding box center [48, 432] width 12 height 12
checkbox input "true"
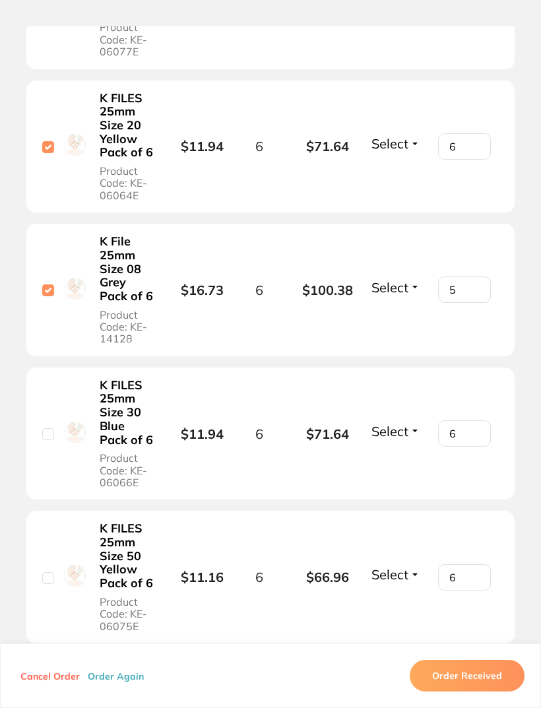
scroll to position [1031, 0]
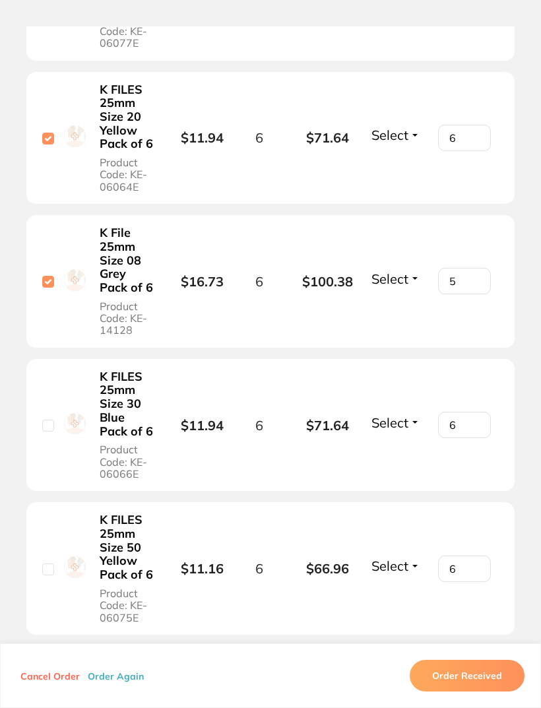
click at [46, 432] on input "checkbox" at bounding box center [48, 426] width 12 height 12
checkbox input "true"
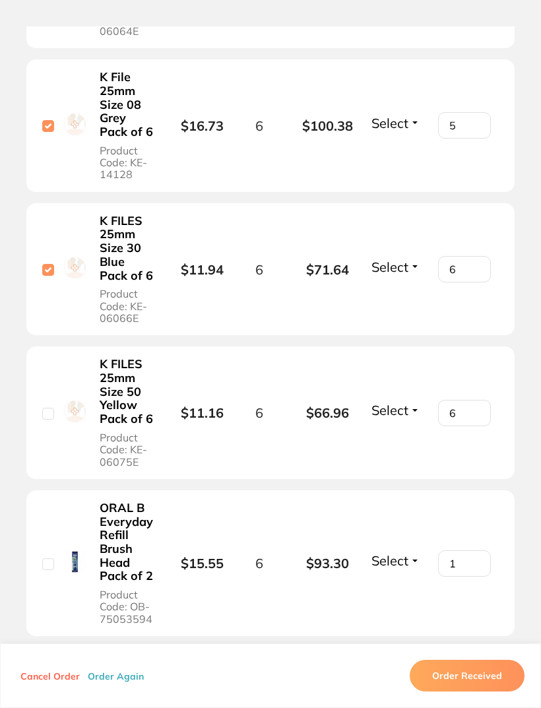
scroll to position [1188, 0]
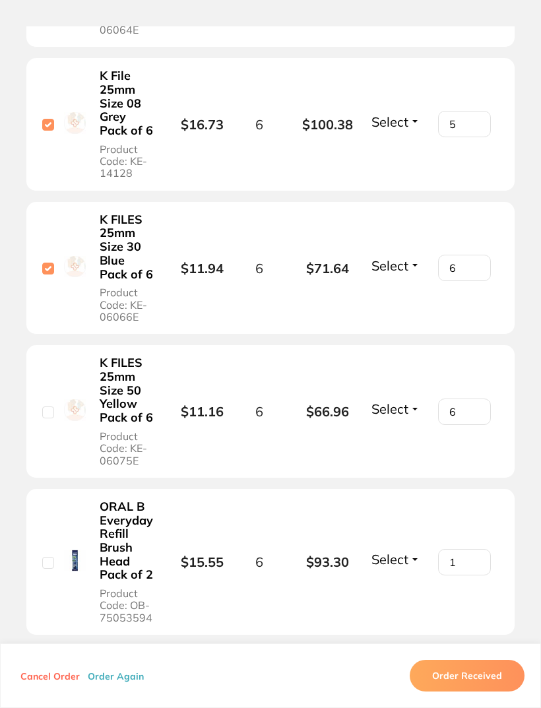
click at [49, 418] on input "checkbox" at bounding box center [48, 412] width 12 height 12
checkbox input "true"
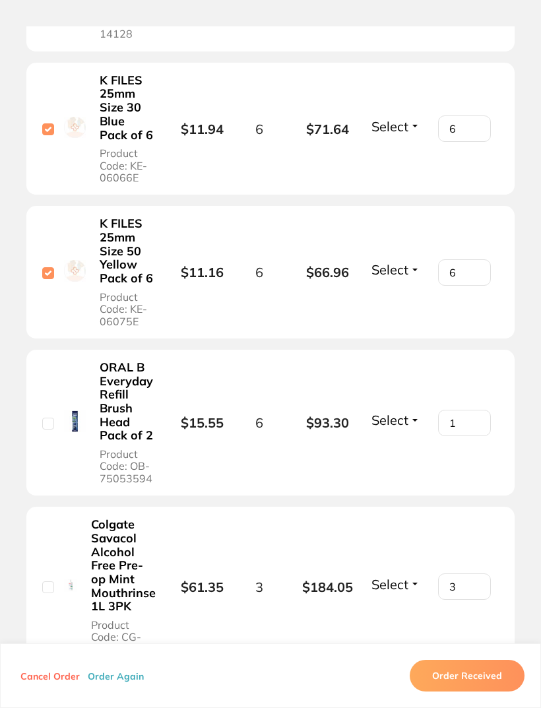
scroll to position [1330, 0]
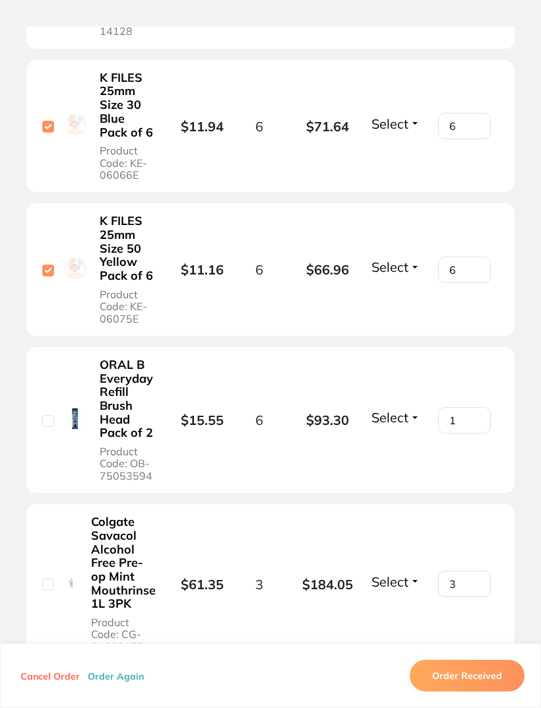
click at [48, 427] on input "checkbox" at bounding box center [48, 421] width 12 height 12
checkbox input "true"
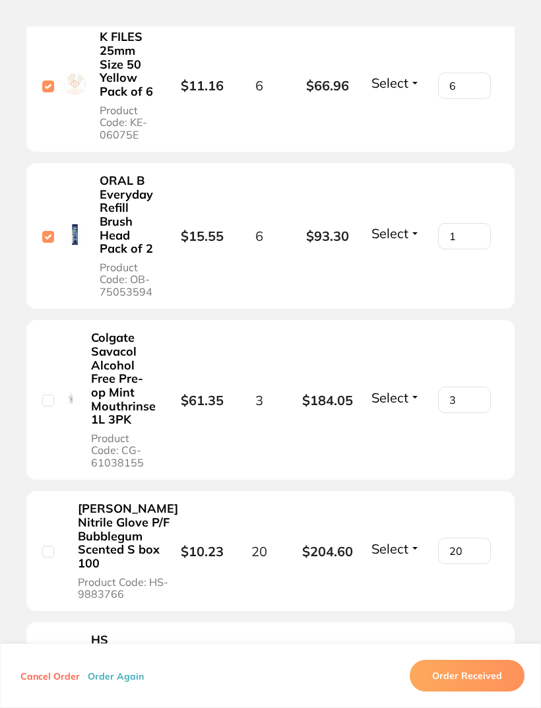
scroll to position [1520, 0]
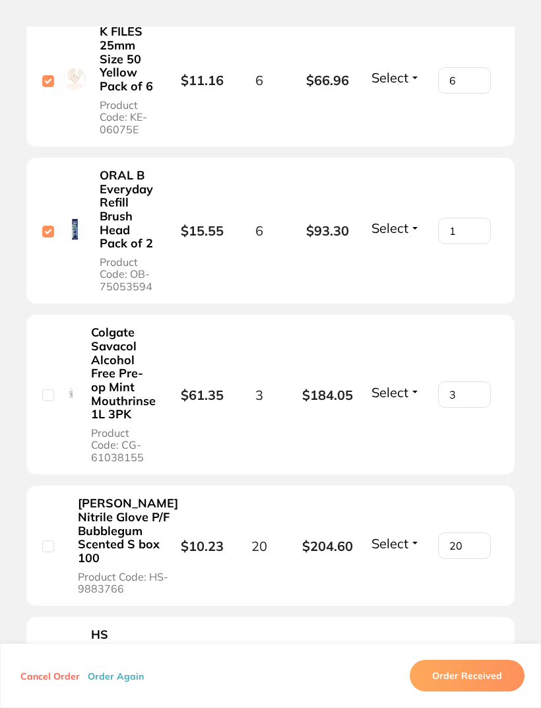
click at [39, 406] on li "Colgate Savacol Alcohol Free Pre-op Mint Mouthrinse 1L 3PK Product Code: CG-610…" at bounding box center [270, 395] width 488 height 160
click at [53, 401] on input "checkbox" at bounding box center [48, 395] width 12 height 12
checkbox input "true"
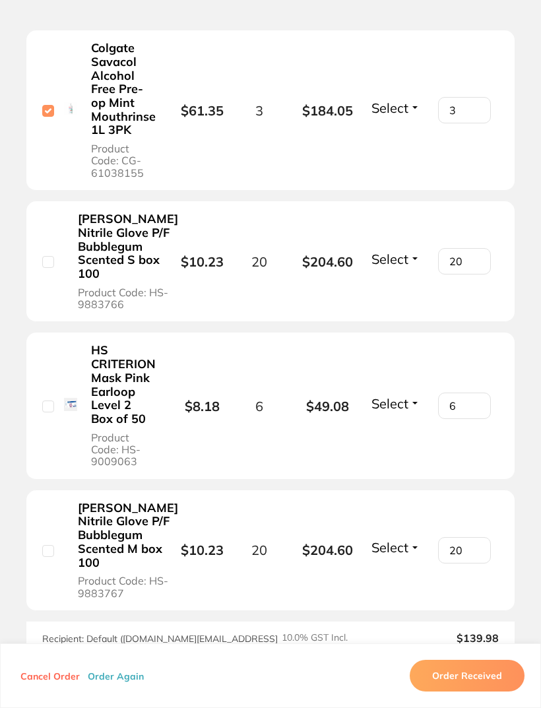
scroll to position [1817, 0]
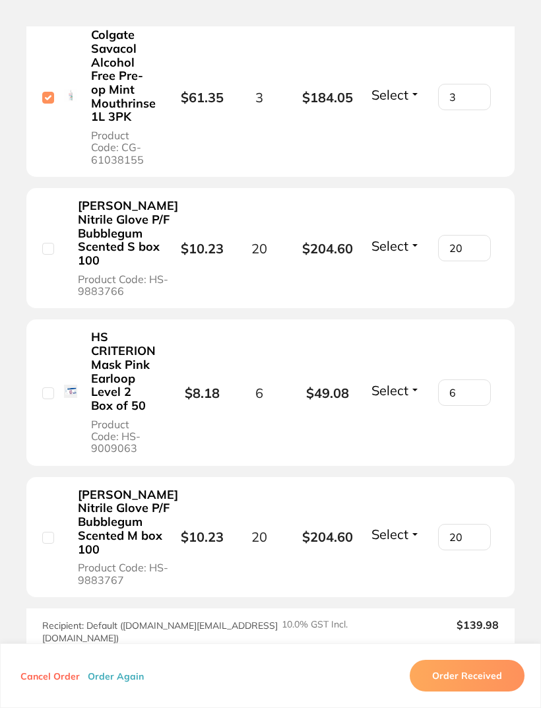
click at [44, 255] on input "checkbox" at bounding box center [48, 249] width 12 height 12
checkbox input "true"
click at [49, 399] on input "checkbox" at bounding box center [48, 393] width 12 height 12
checkbox input "true"
click at [46, 544] on input "checkbox" at bounding box center [48, 538] width 12 height 12
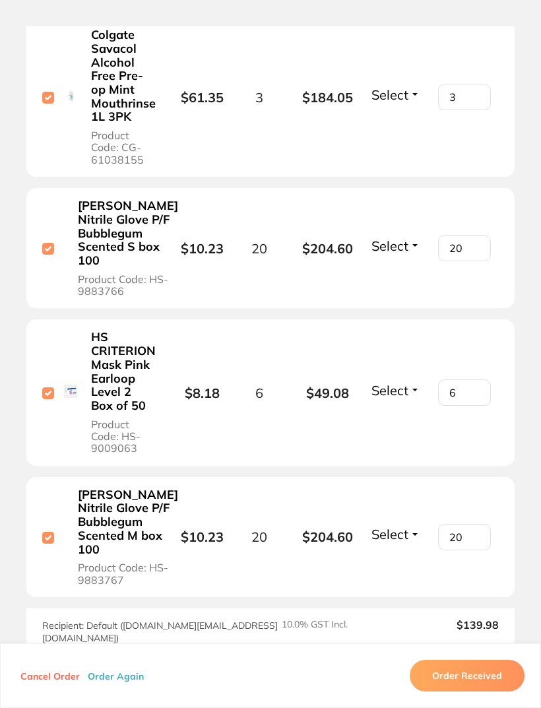
checkbox input "true"
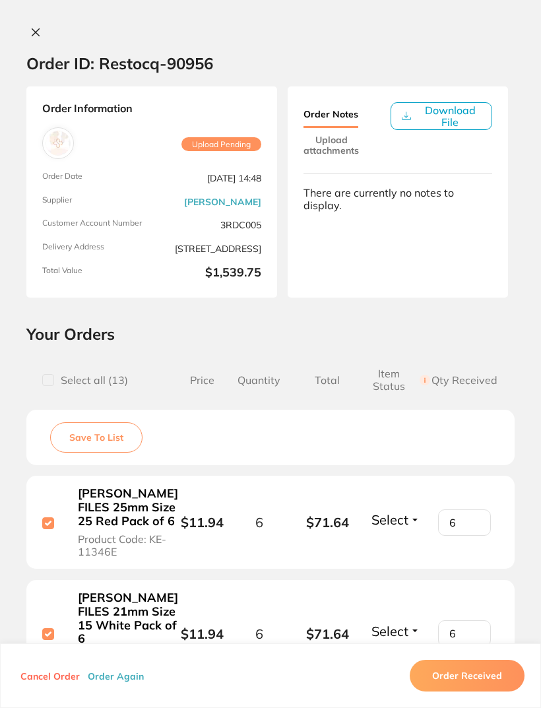
scroll to position [0, 0]
click at [28, 37] on button at bounding box center [35, 33] width 18 height 14
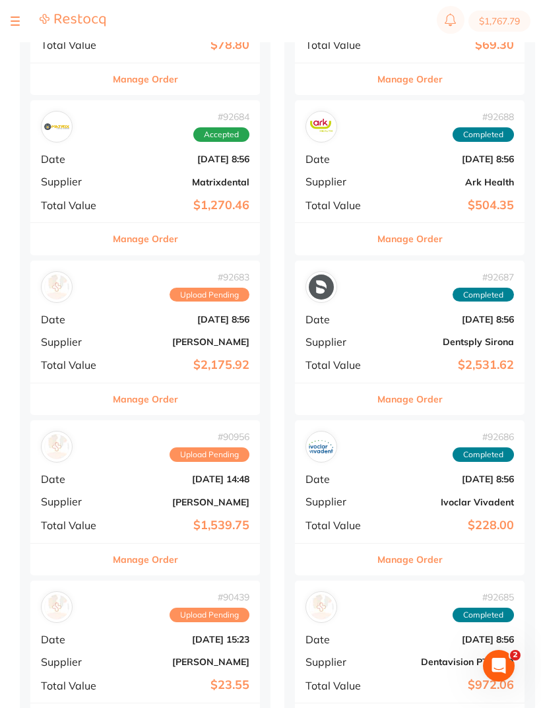
scroll to position [243, 0]
